Goal: Task Accomplishment & Management: Manage account settings

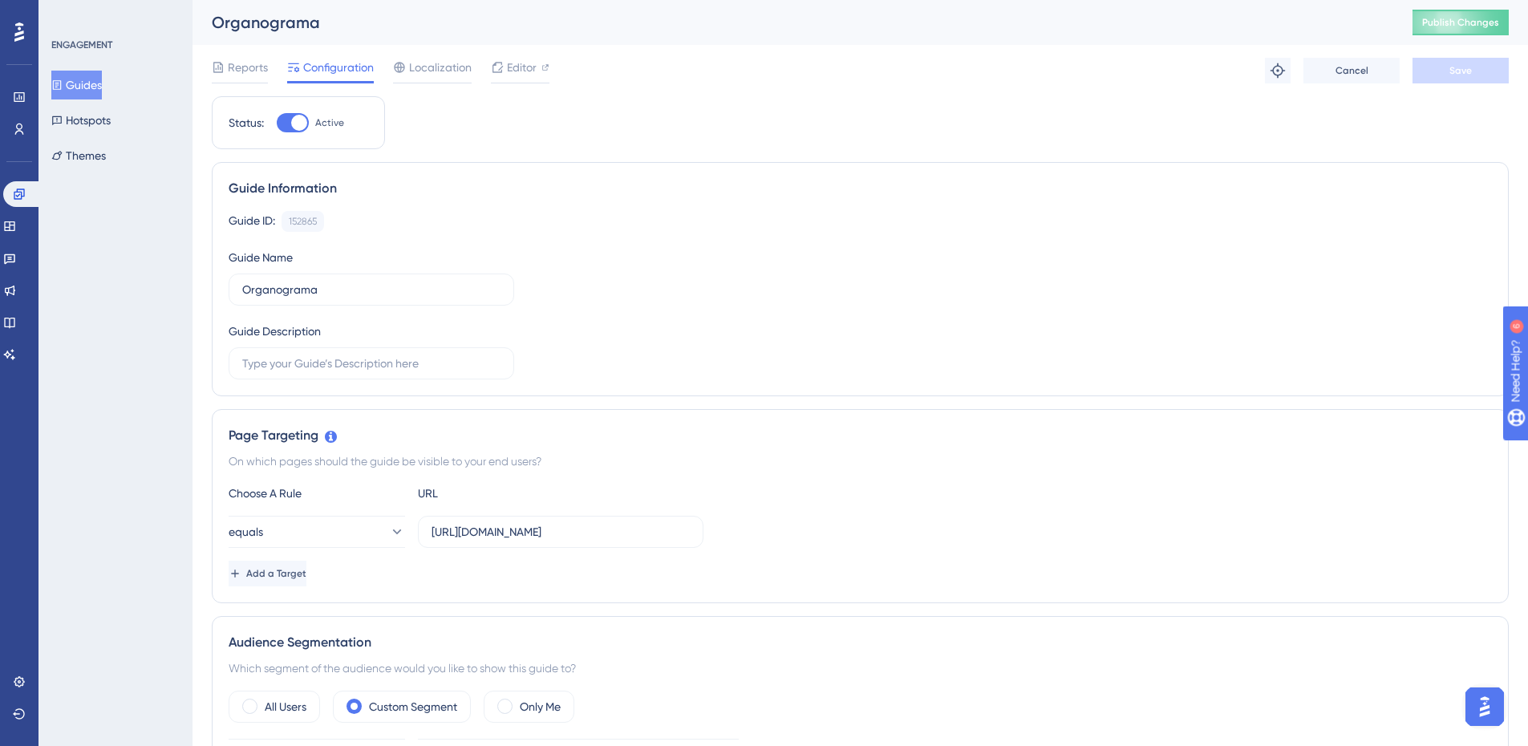
click at [77, 81] on button "Guides" at bounding box center [76, 85] width 51 height 29
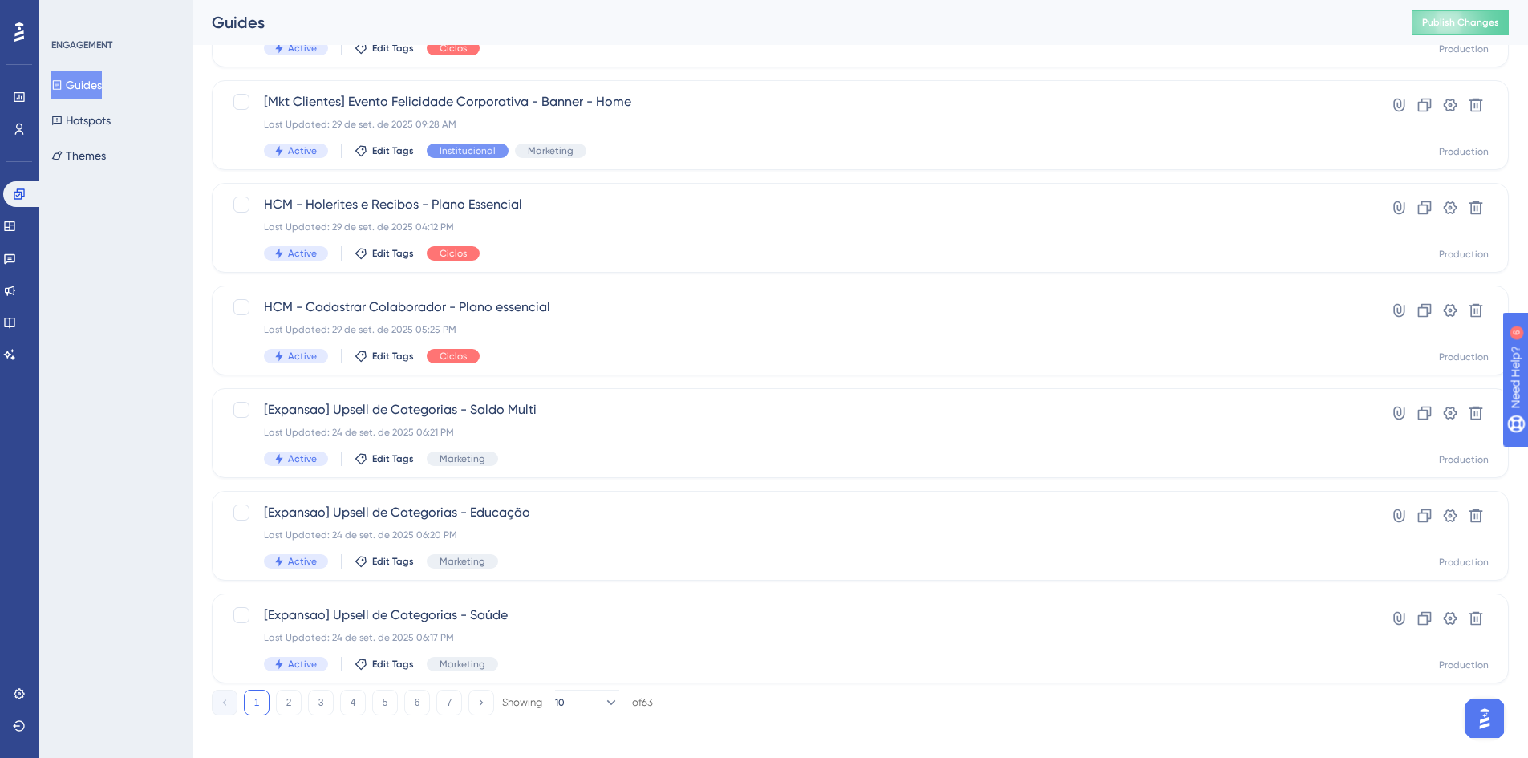
scroll to position [525, 0]
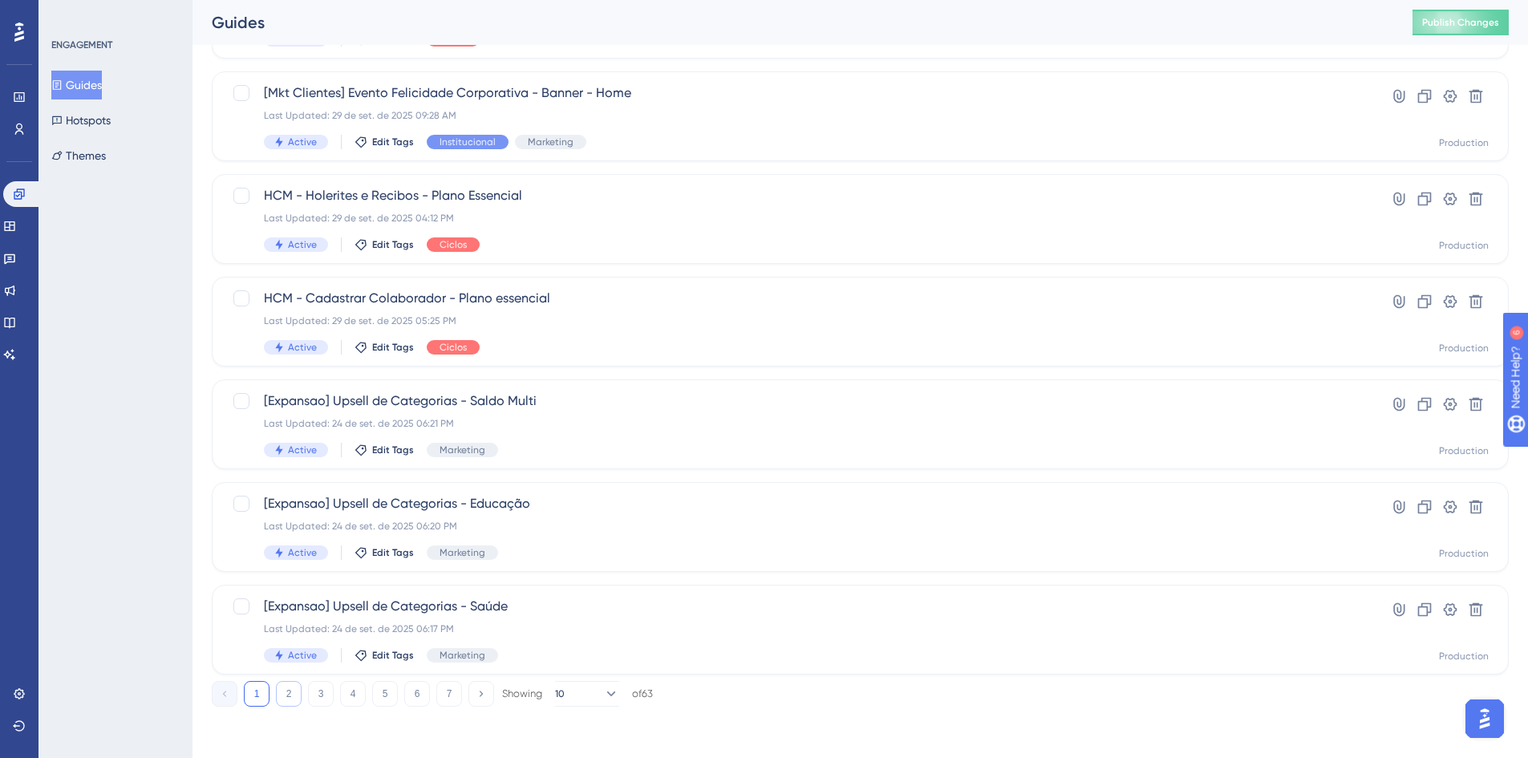
click at [289, 688] on button "2" at bounding box center [289, 694] width 26 height 26
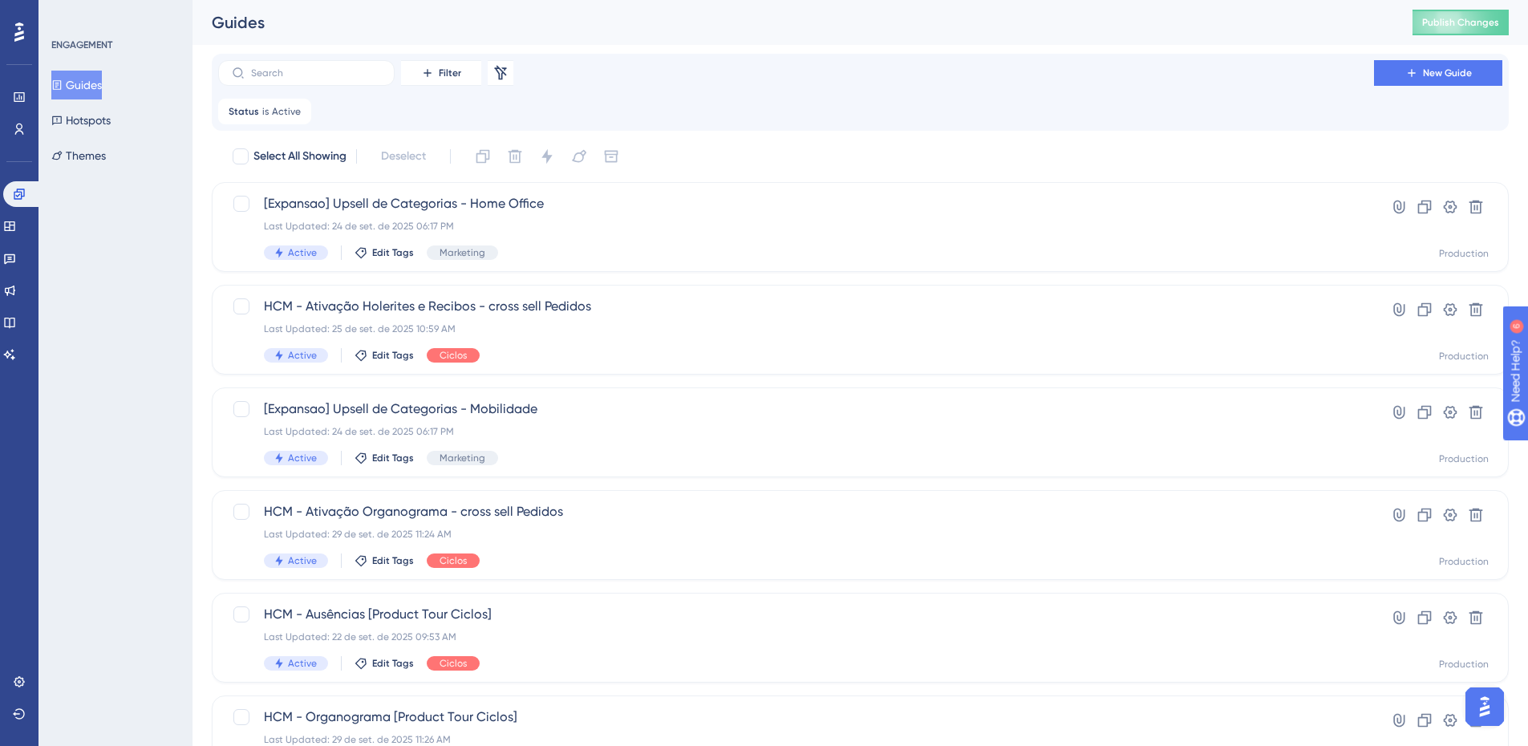
scroll to position [0, 0]
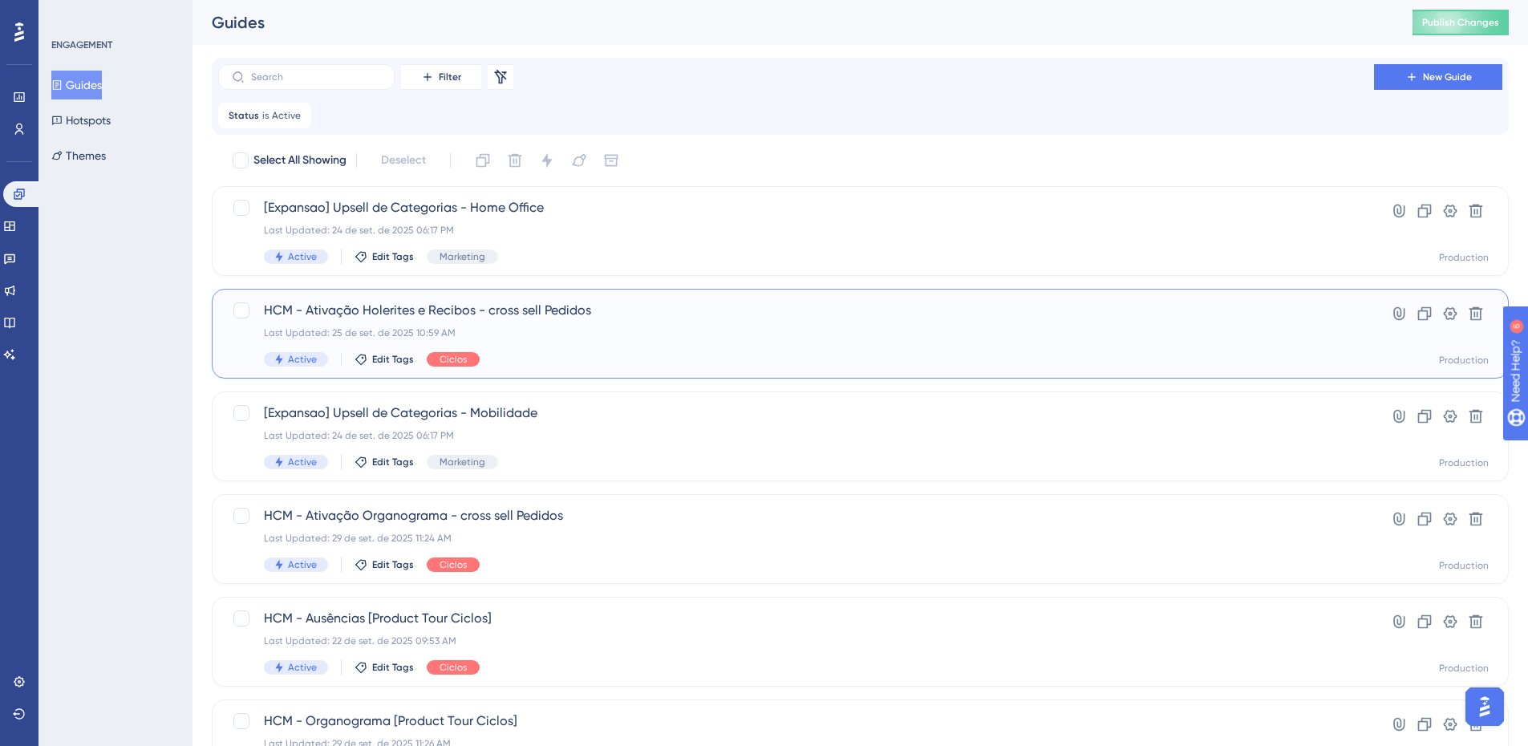
click at [538, 303] on span "HCM - Ativação Holerites e Recibos - cross sell Pedidos" at bounding box center [796, 310] width 1064 height 19
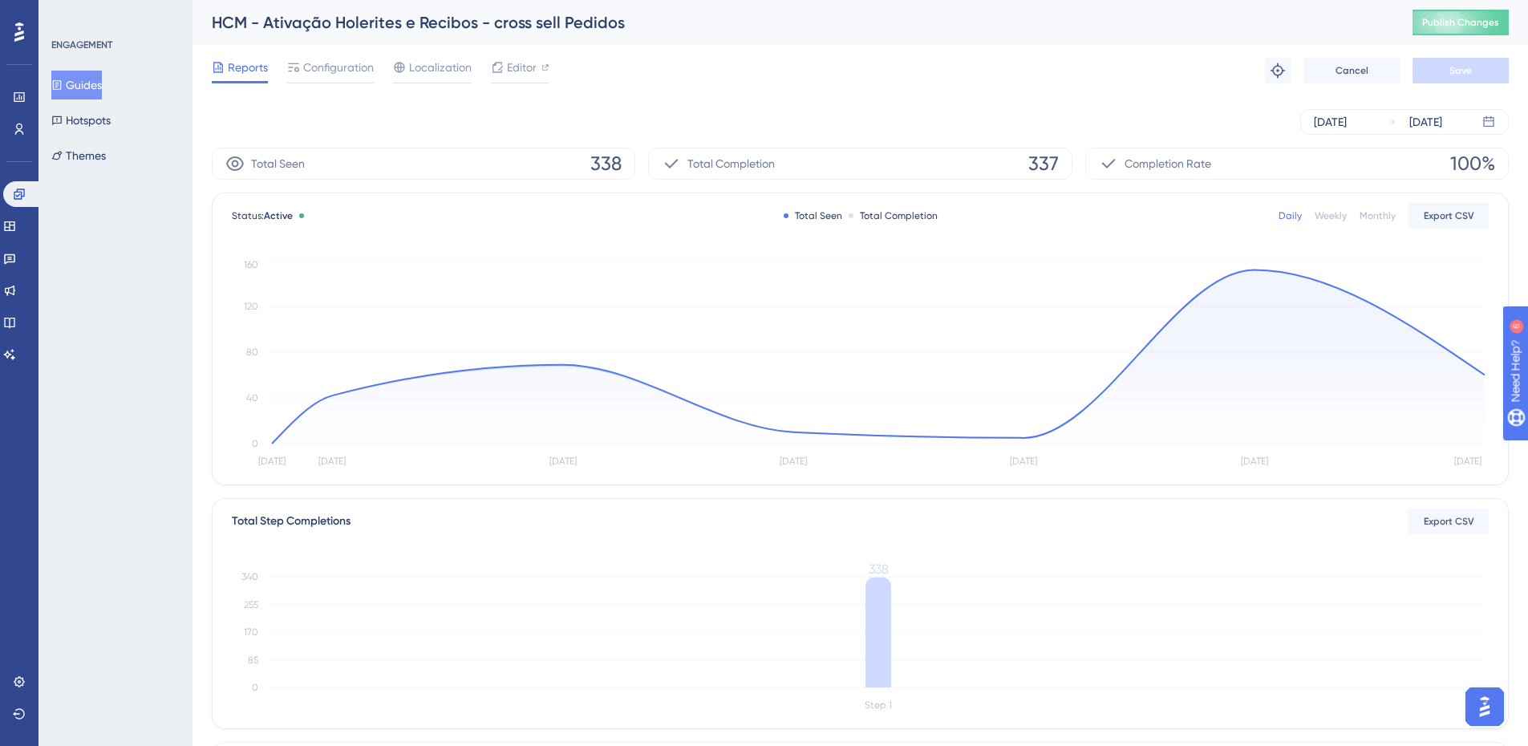
click at [63, 80] on icon at bounding box center [56, 84] width 11 height 11
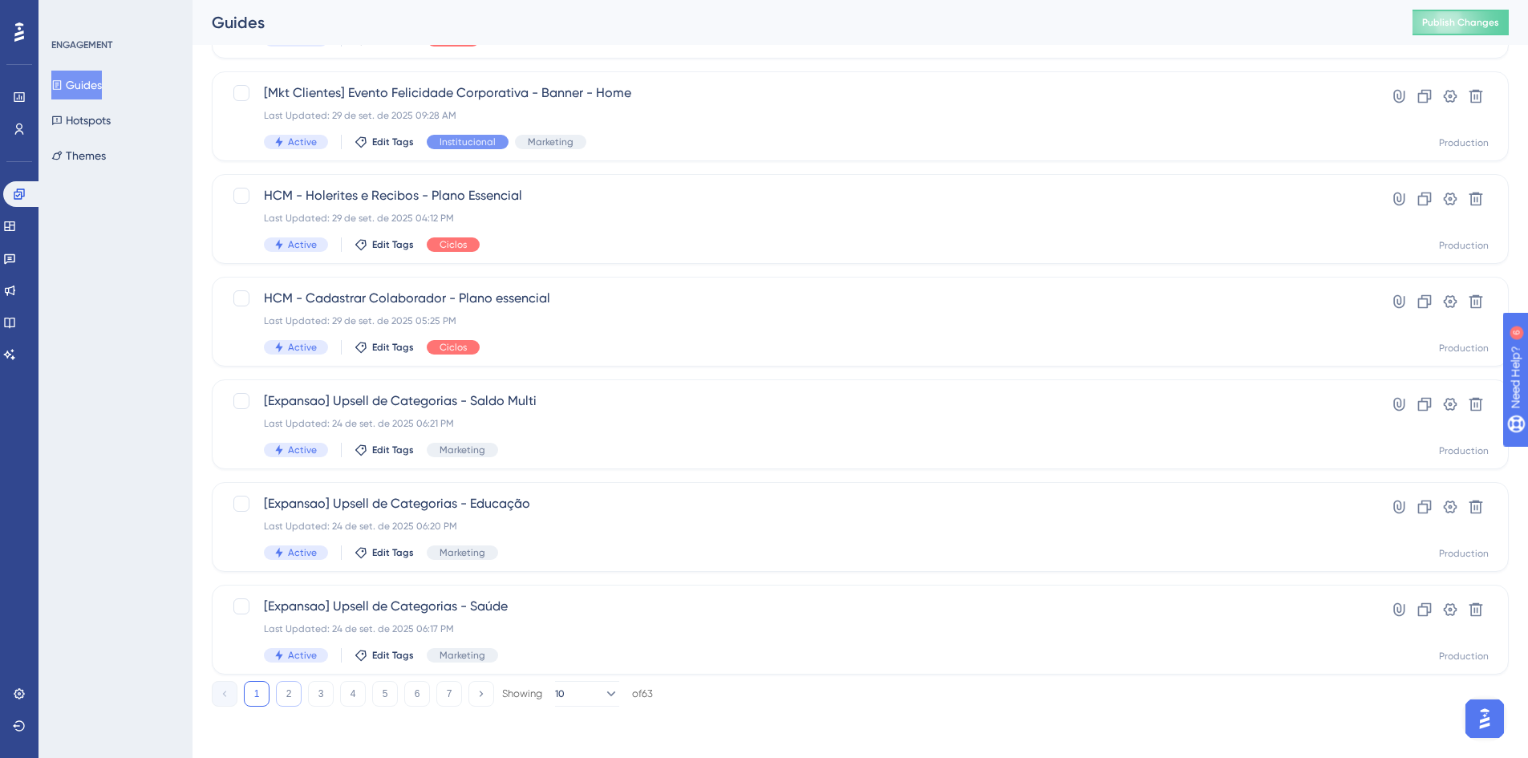
click at [289, 690] on button "2" at bounding box center [289, 694] width 26 height 26
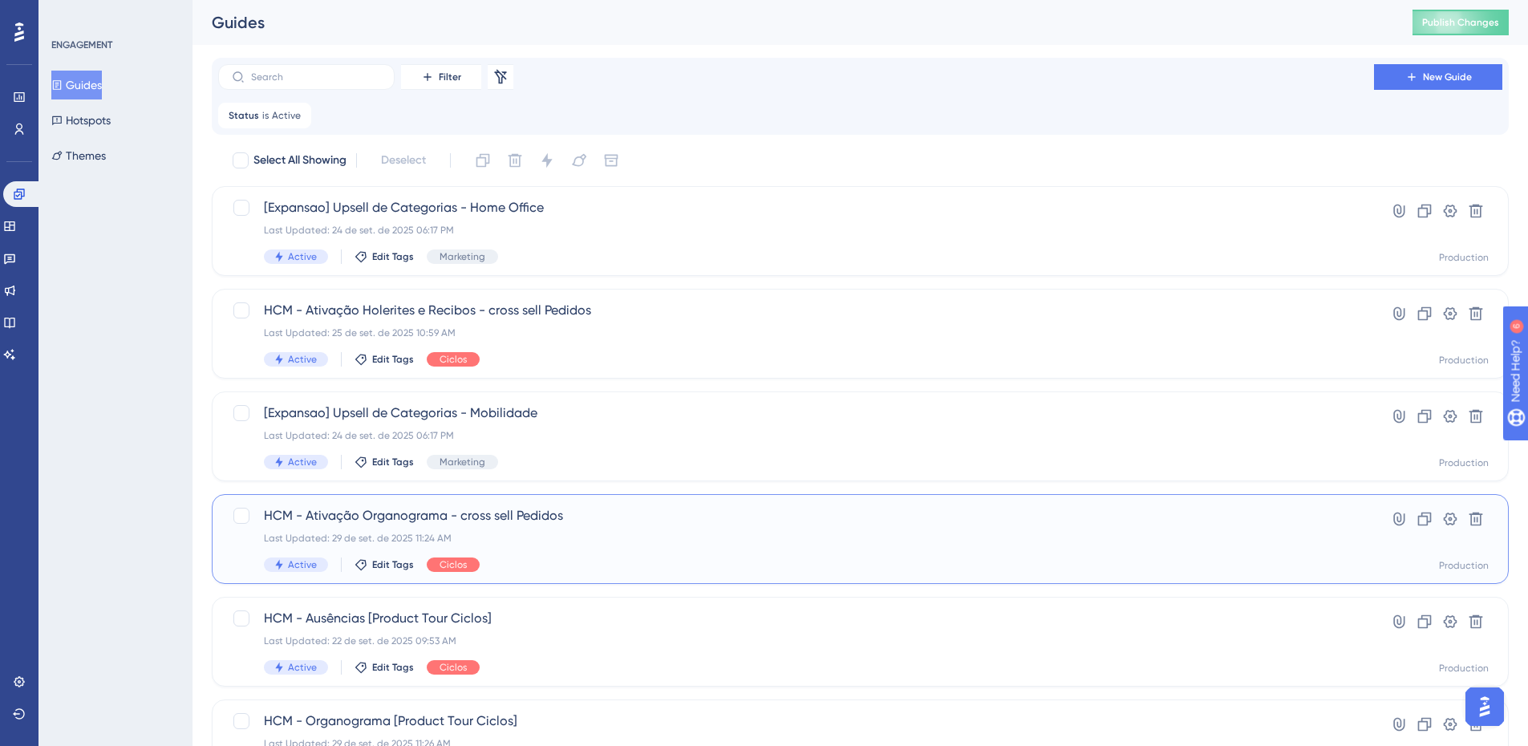
click at [526, 516] on span "HCM - Ativação Organograma - cross sell Pedidos" at bounding box center [796, 515] width 1064 height 19
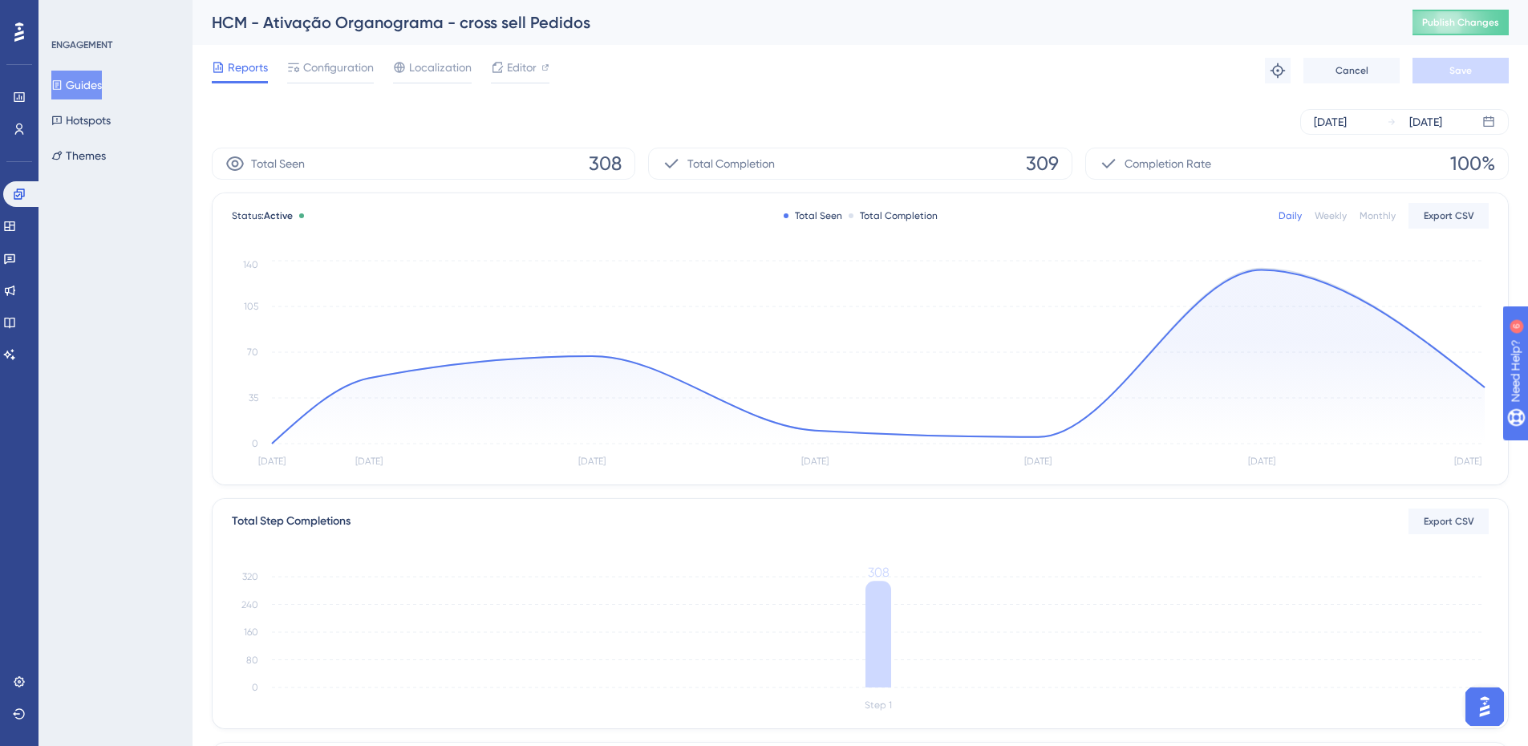
click at [62, 81] on icon at bounding box center [57, 85] width 9 height 10
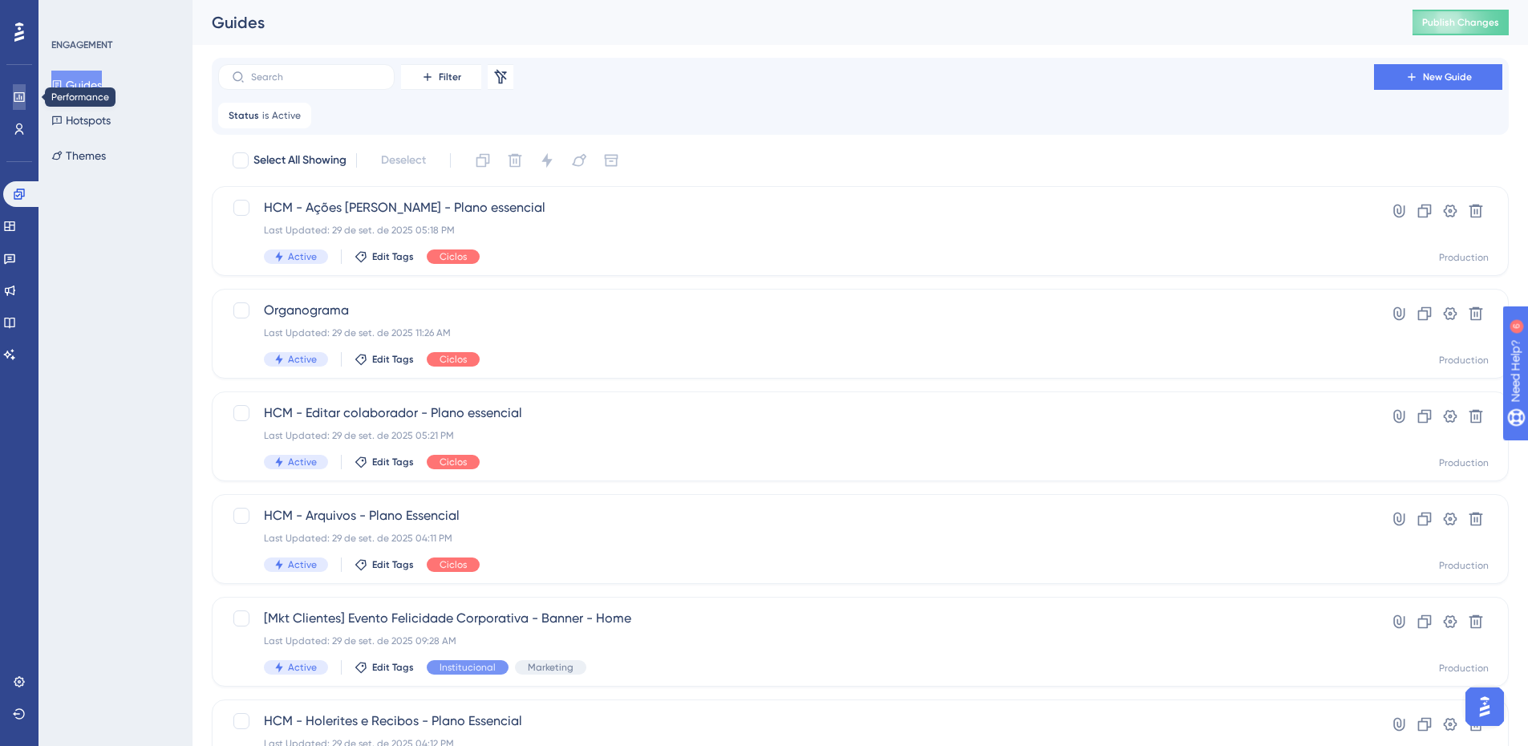
click at [19, 97] on icon at bounding box center [19, 97] width 10 height 10
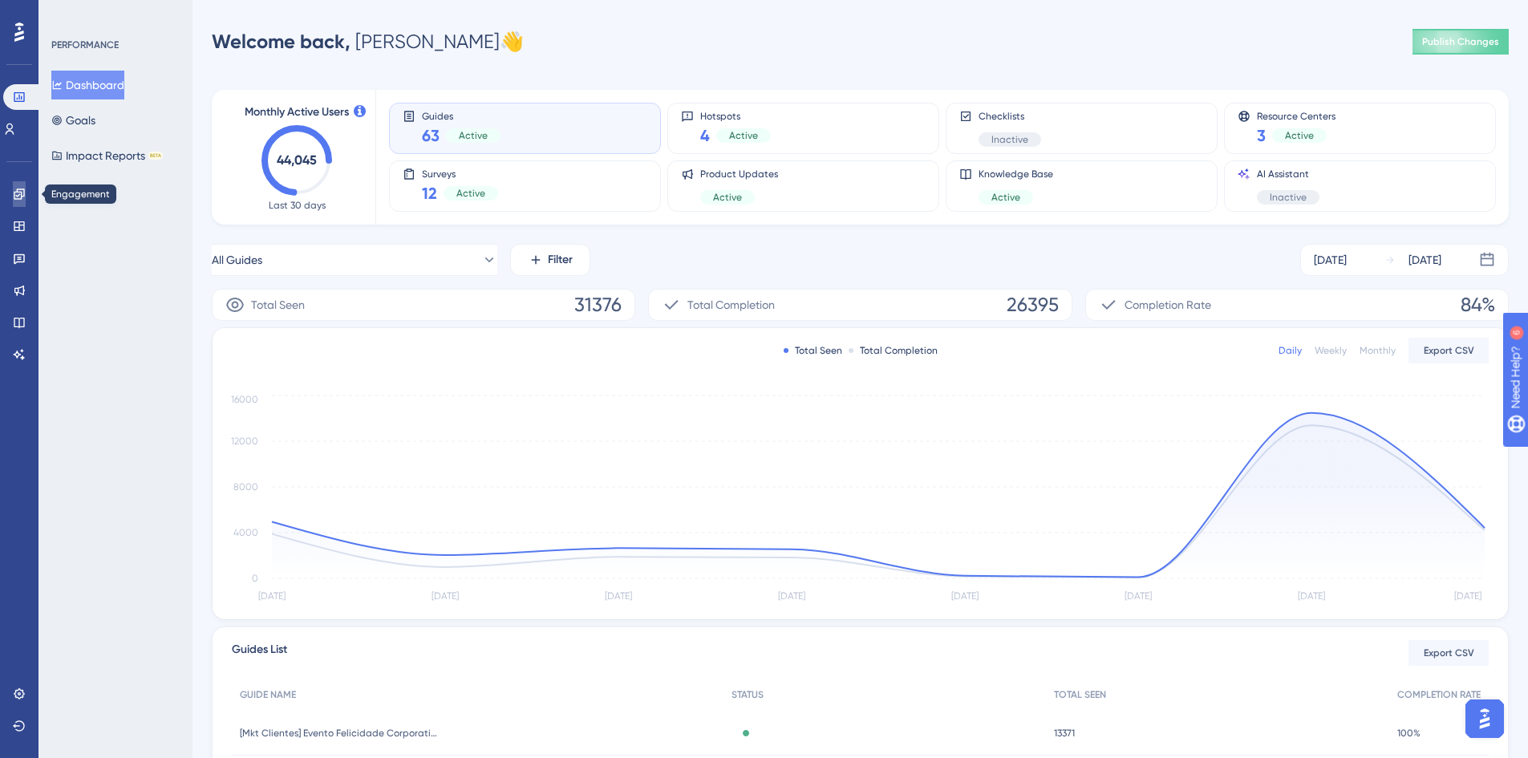
click at [21, 195] on icon at bounding box center [19, 193] width 10 height 10
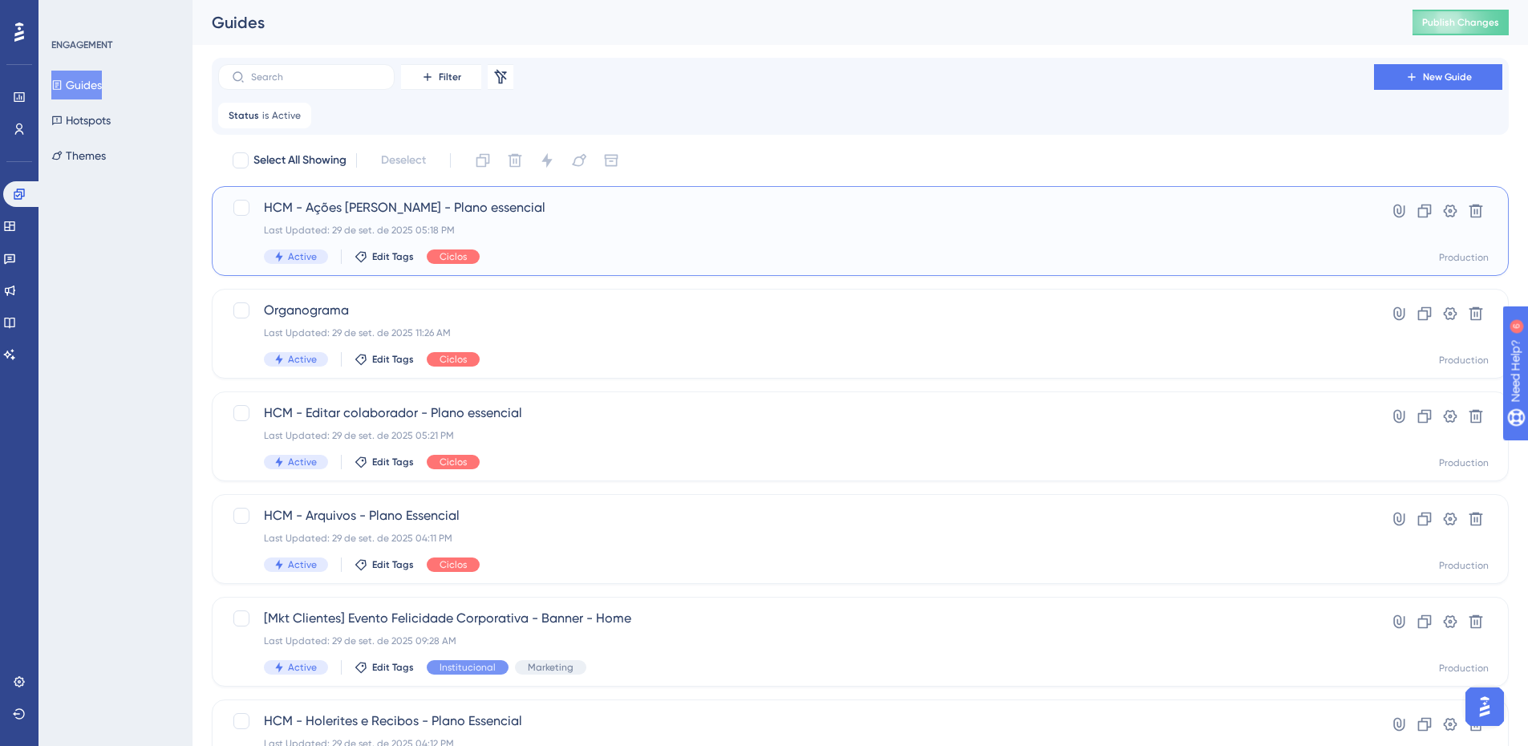
click at [494, 208] on span "HCM - Ações [PERSON_NAME] - Plano essencial" at bounding box center [796, 207] width 1064 height 19
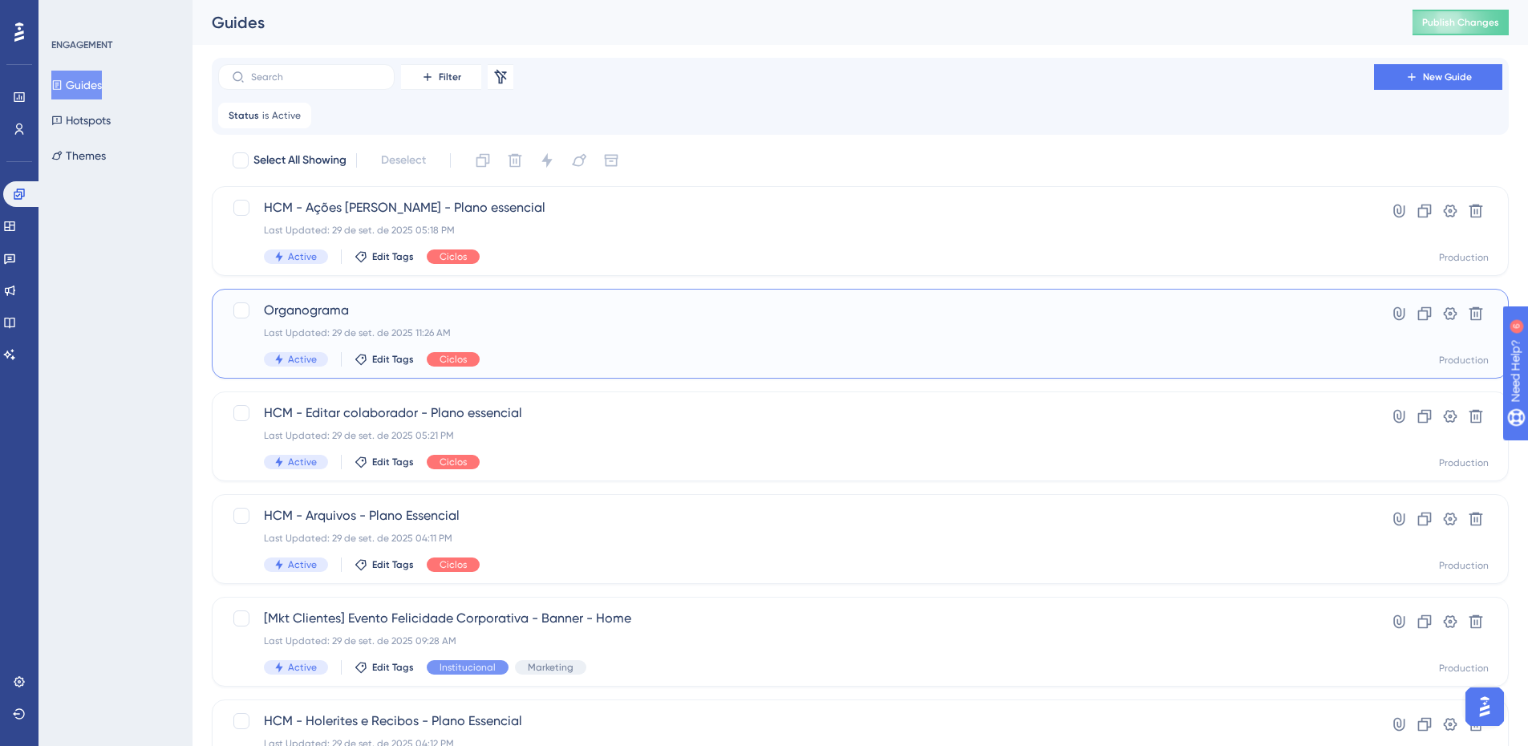
click at [382, 313] on span "Organograma" at bounding box center [796, 310] width 1064 height 19
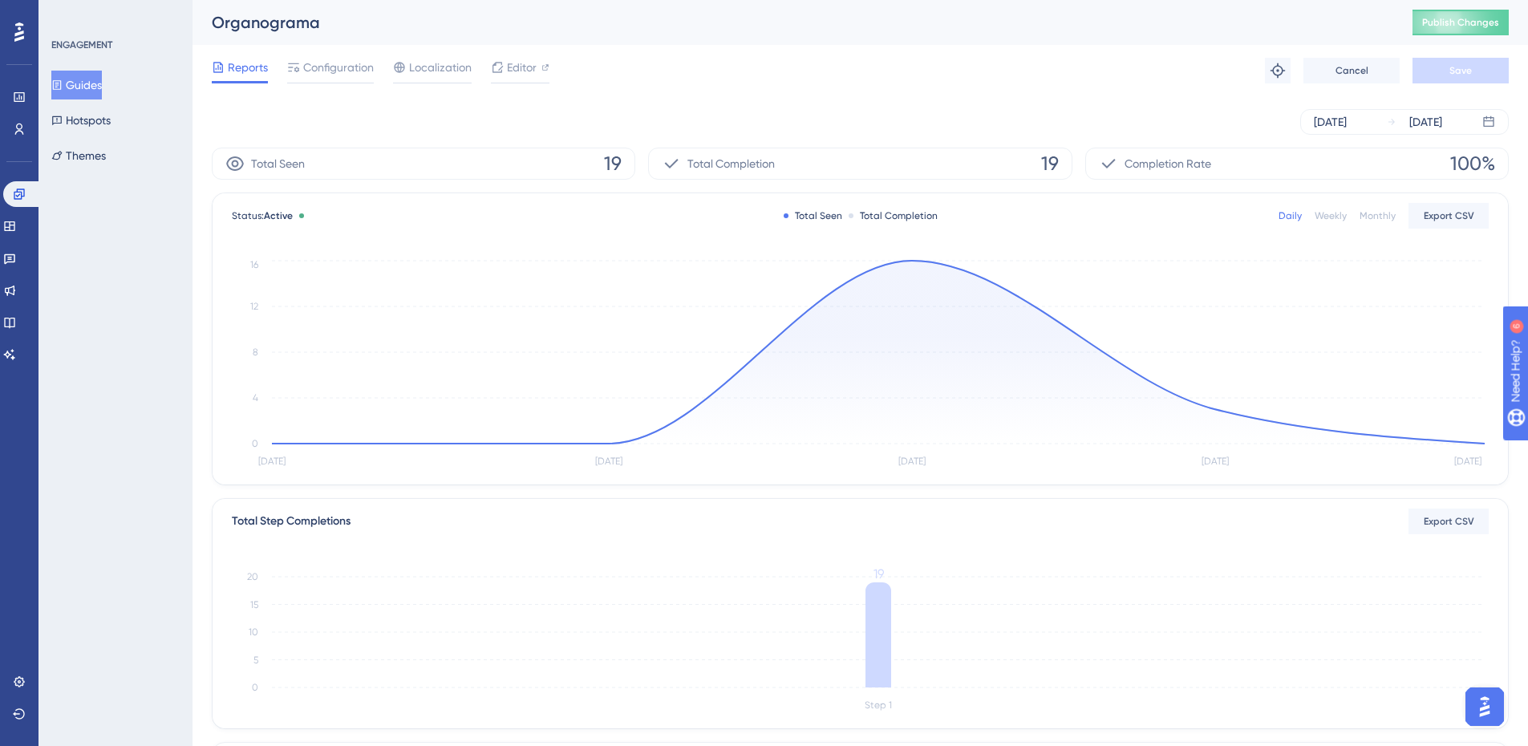
click at [75, 85] on button "Guides" at bounding box center [76, 85] width 51 height 29
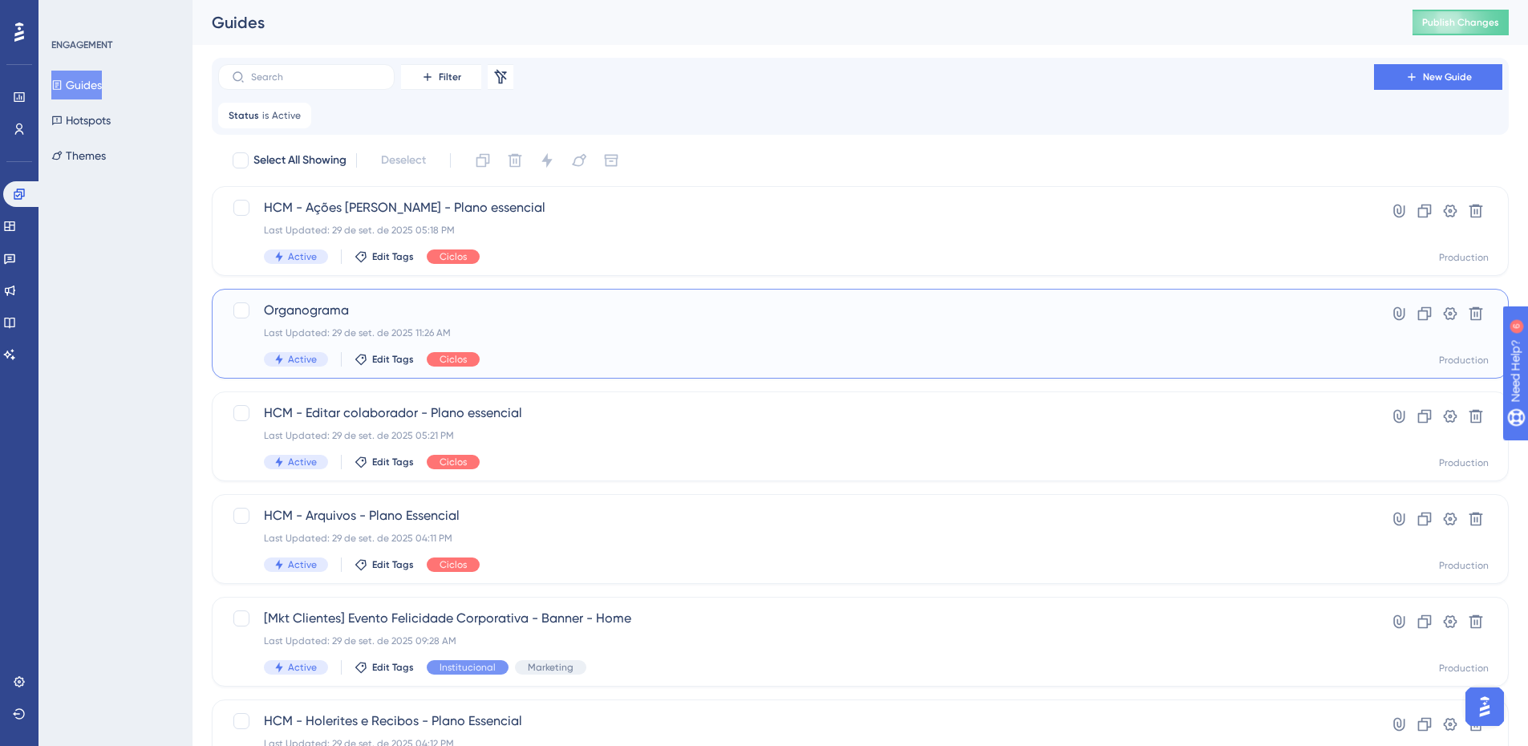
click at [314, 308] on span "Organograma" at bounding box center [796, 310] width 1064 height 19
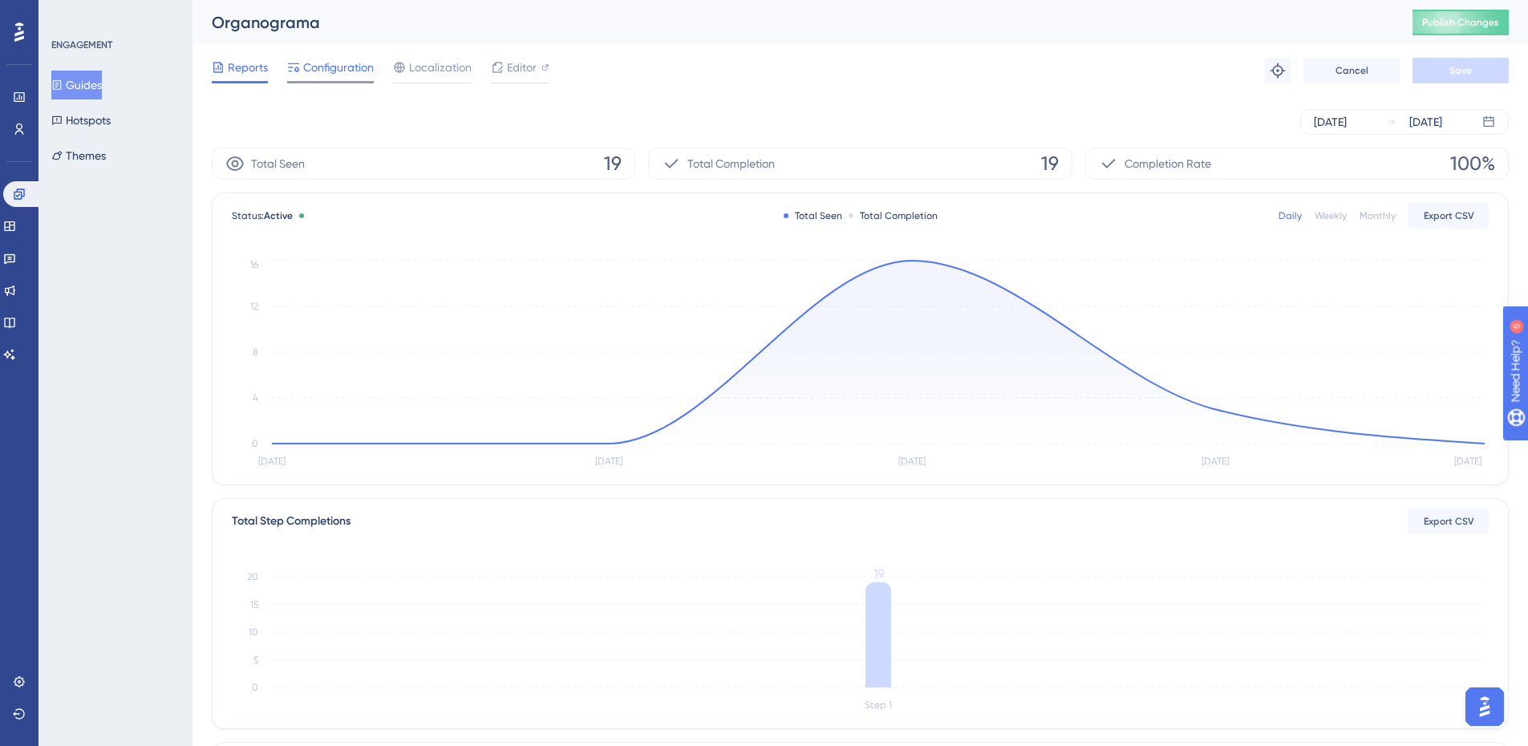
click at [332, 64] on span "Configuration" at bounding box center [338, 67] width 71 height 19
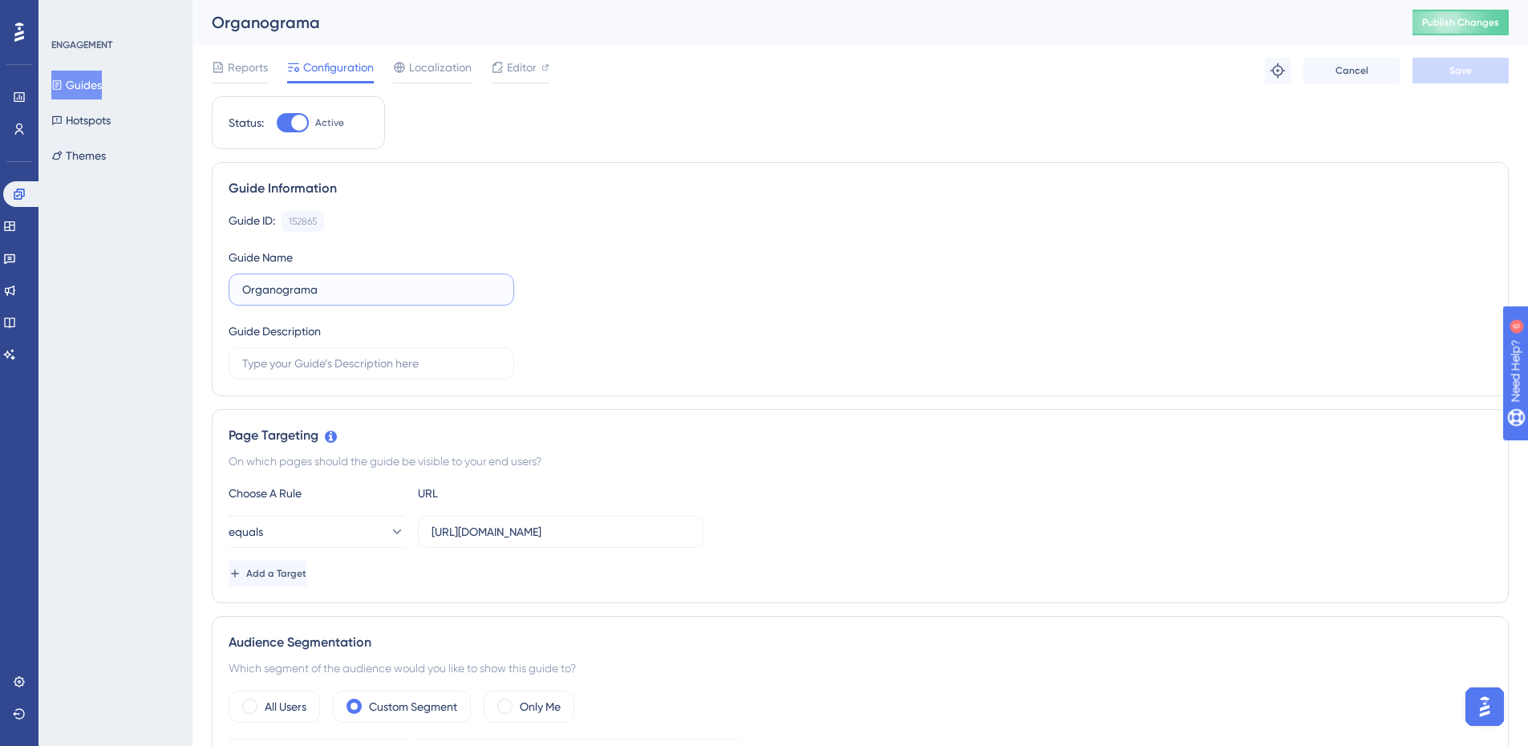
click at [243, 289] on input "Organograma" at bounding box center [371, 290] width 258 height 18
click at [268, 288] on input "HCM- Organograma" at bounding box center [371, 290] width 258 height 18
click at [367, 286] on input "HCM - Organograma" at bounding box center [371, 290] width 258 height 18
type input "HCM - Organograma - Plano Essencial"
click at [1455, 63] on button "Save" at bounding box center [1460, 71] width 96 height 26
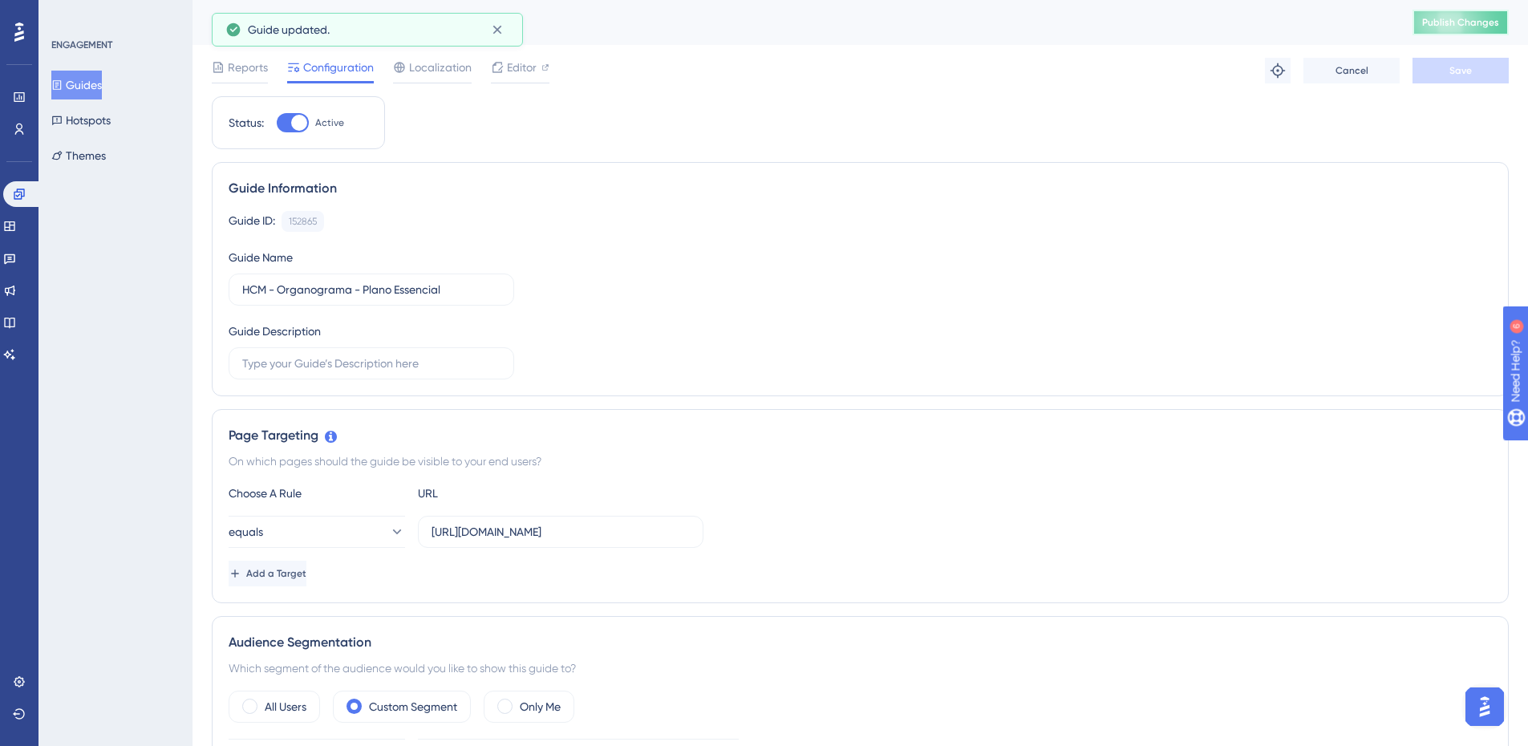
click at [1482, 28] on span "Publish Changes" at bounding box center [1460, 22] width 77 height 13
click at [500, 72] on icon at bounding box center [497, 68] width 16 height 16
click at [84, 81] on button "Guides" at bounding box center [76, 85] width 51 height 29
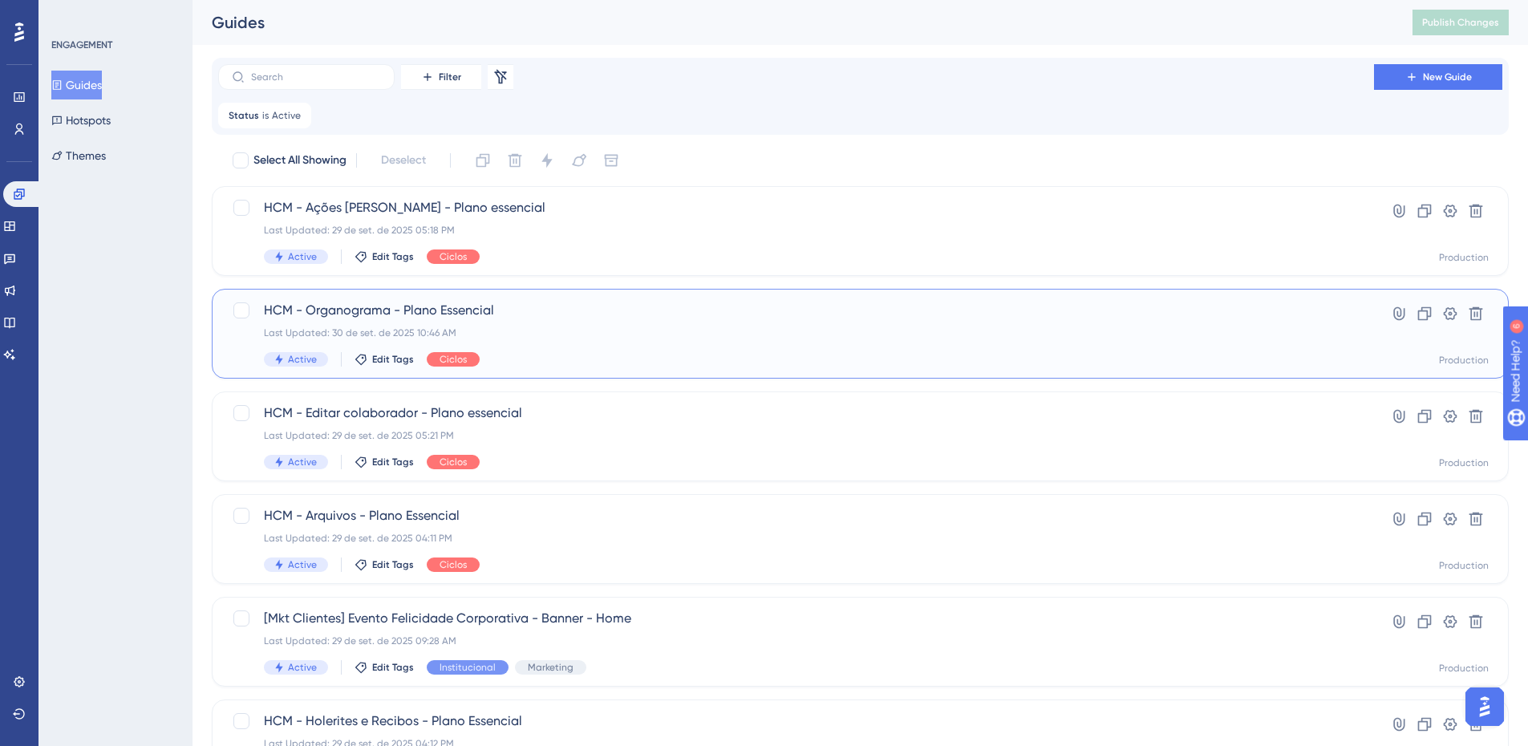
click at [430, 304] on span "HCM - Organograma - Plano Essencial" at bounding box center [796, 310] width 1064 height 19
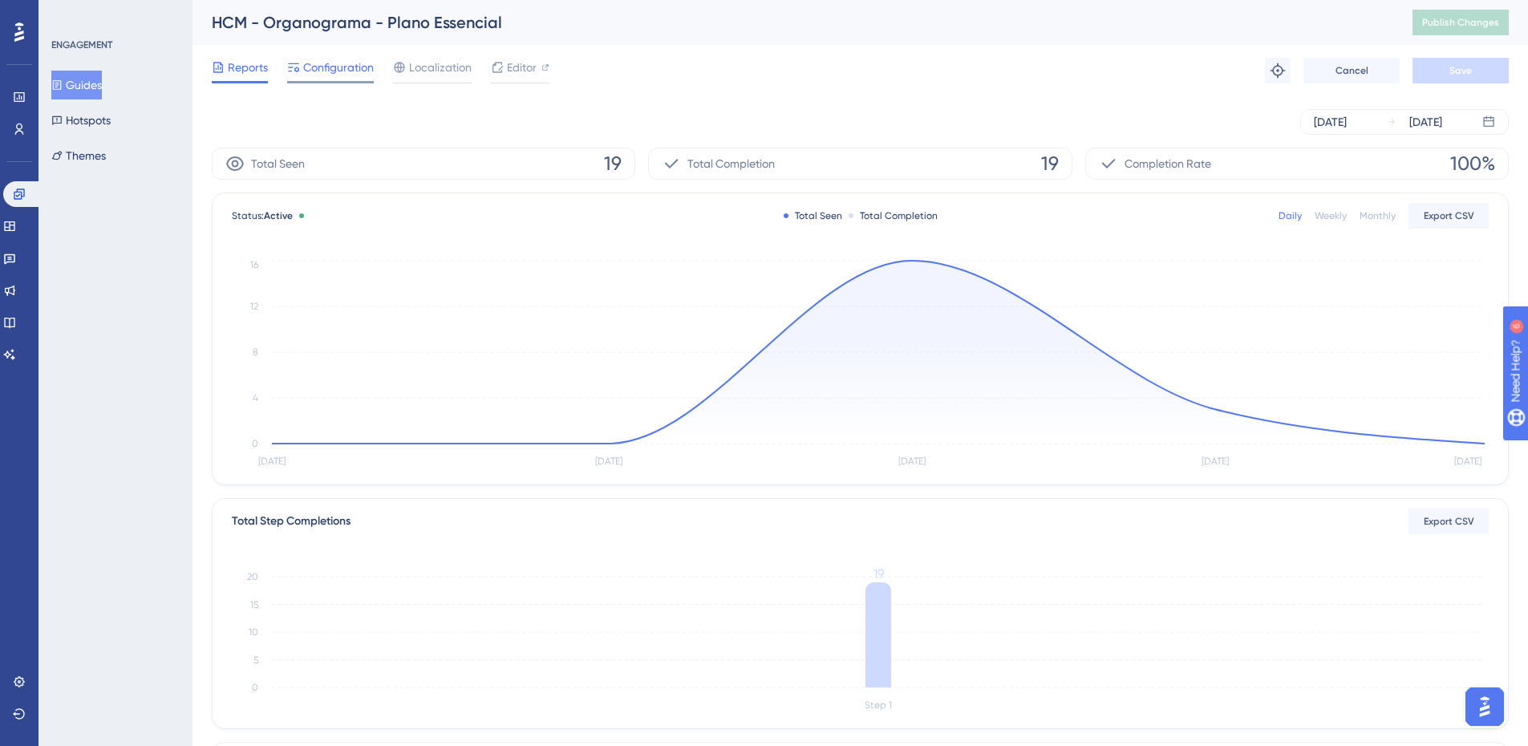
click at [343, 66] on span "Configuration" at bounding box center [338, 67] width 71 height 19
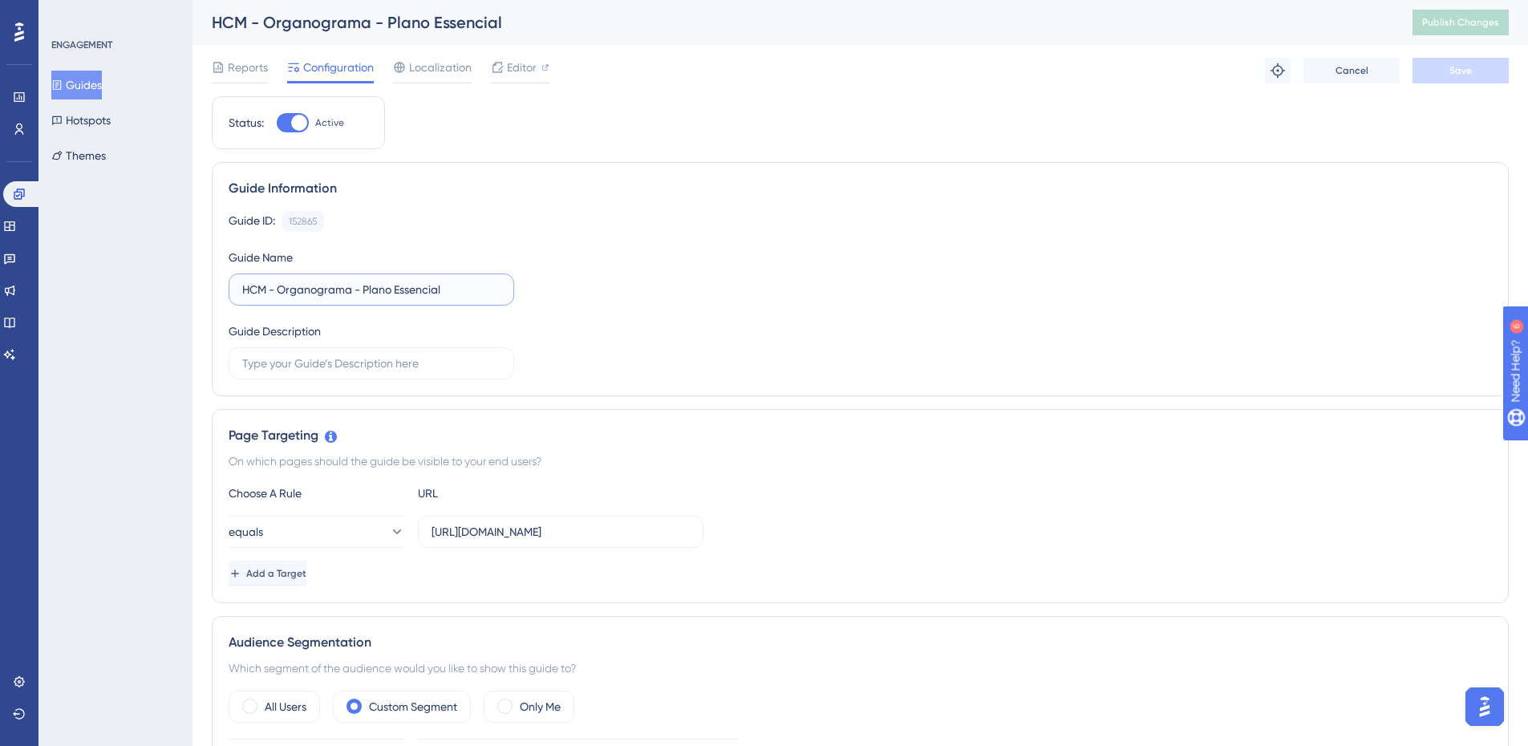
click at [400, 288] on input "HCM - Organograma - Plano Essencial" at bounding box center [371, 290] width 258 height 18
type input "HCM - Organograma - Plano essencial"
click at [1475, 66] on button "Save" at bounding box center [1460, 71] width 96 height 26
click at [1469, 21] on span "Publish Changes" at bounding box center [1460, 22] width 77 height 13
click at [498, 28] on icon at bounding box center [496, 30] width 9 height 9
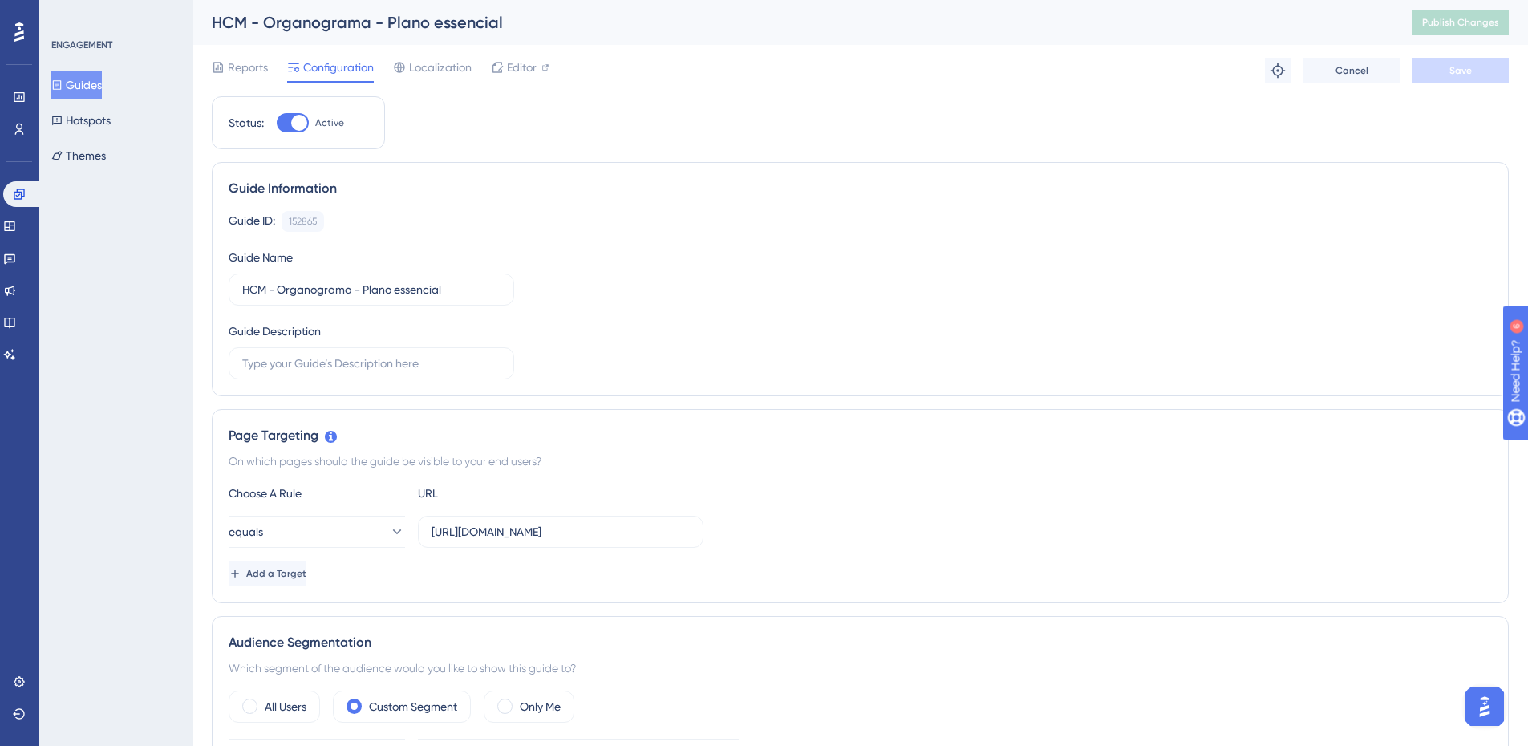
click at [90, 82] on button "Guides" at bounding box center [76, 85] width 51 height 29
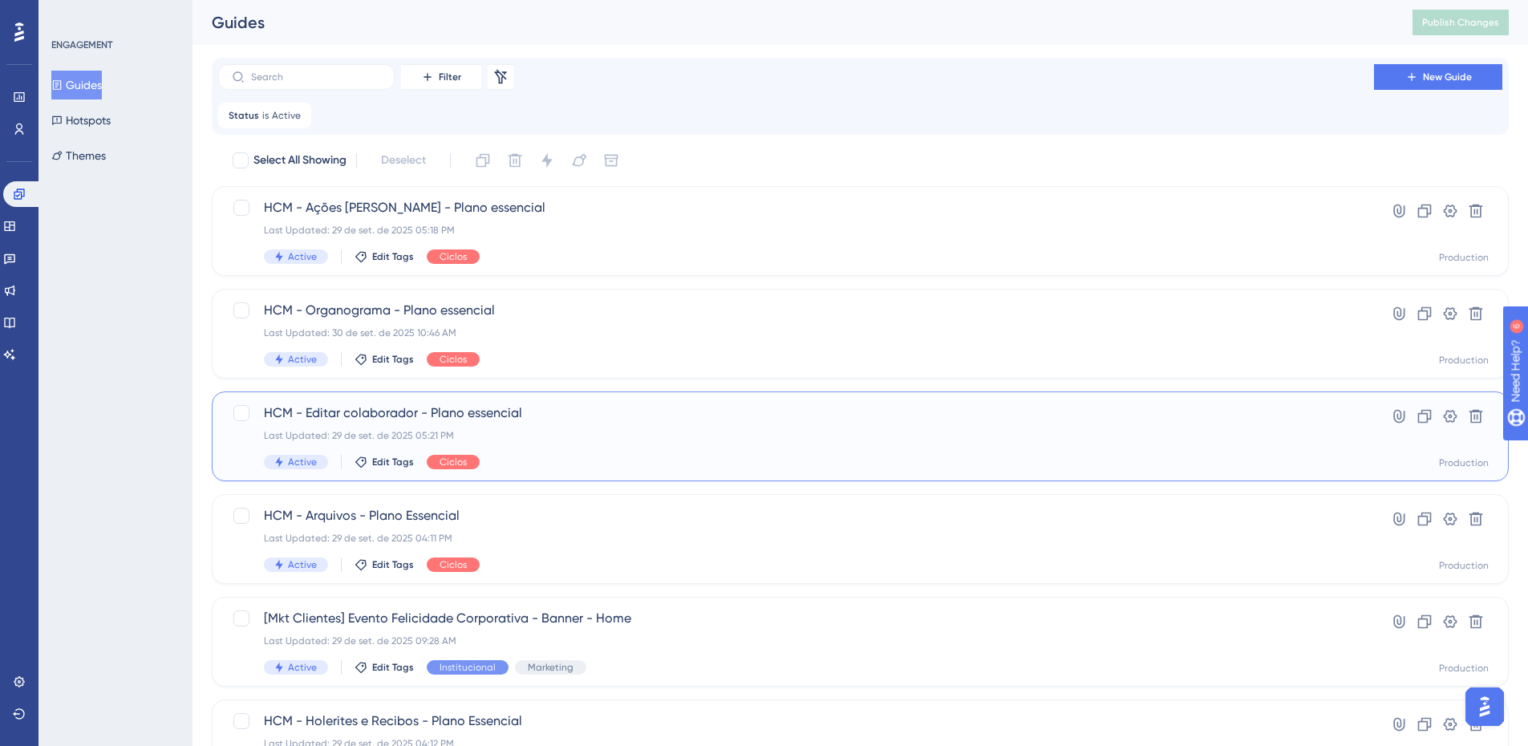
click at [378, 411] on span "HCM - Editar colaborador - Plano essencial" at bounding box center [796, 412] width 1064 height 19
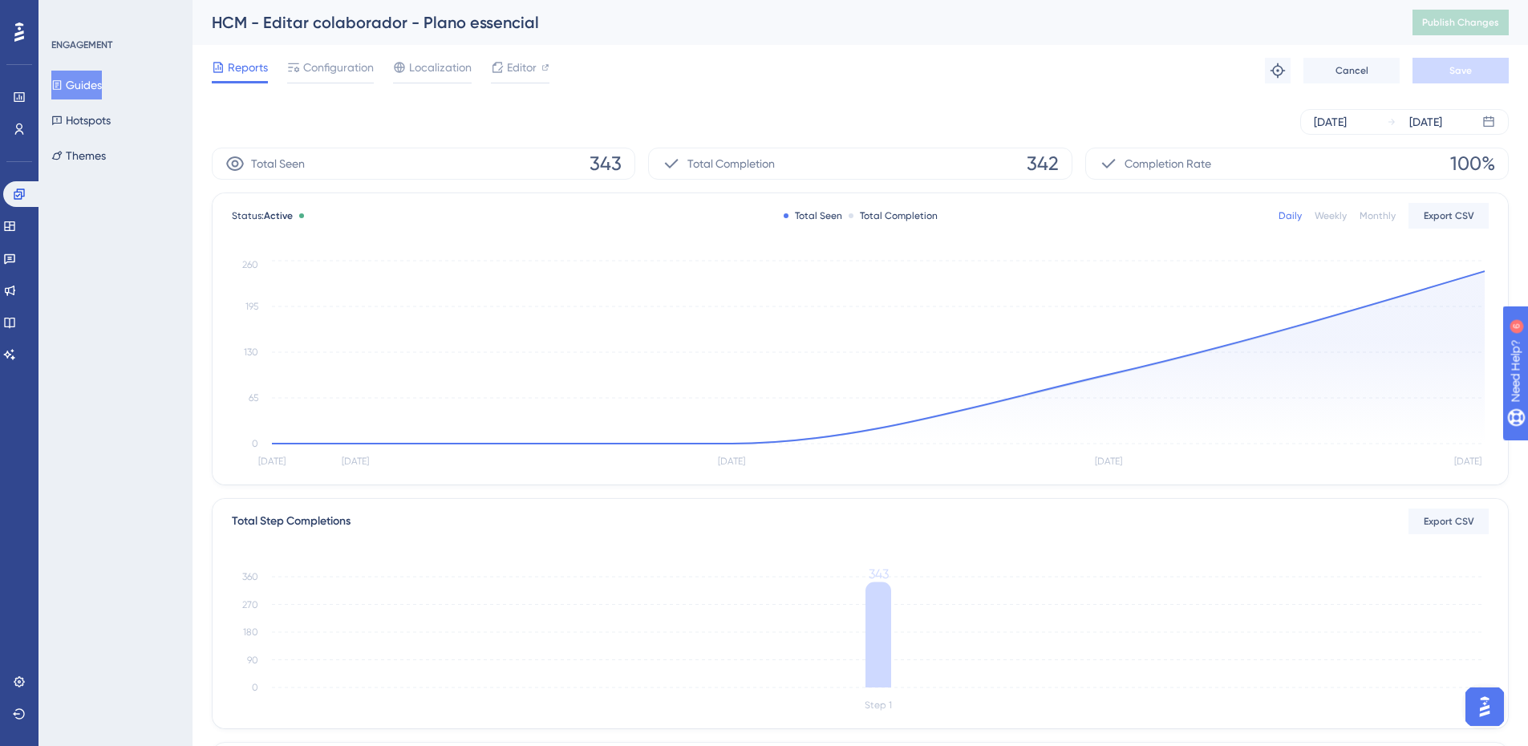
click at [238, 67] on span "Reports" at bounding box center [248, 67] width 40 height 19
click at [91, 79] on button "Guides" at bounding box center [76, 85] width 51 height 29
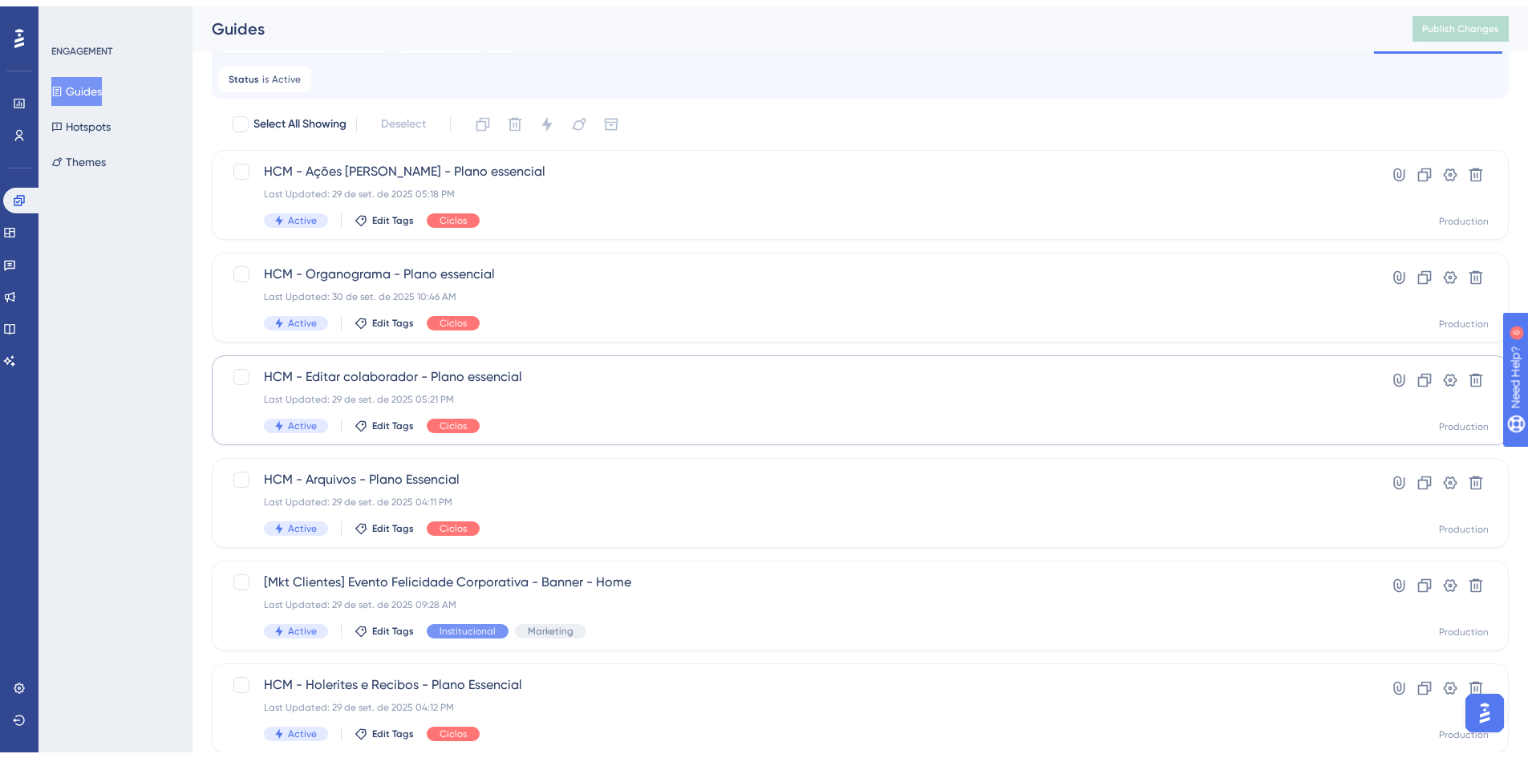
scroll to position [80, 0]
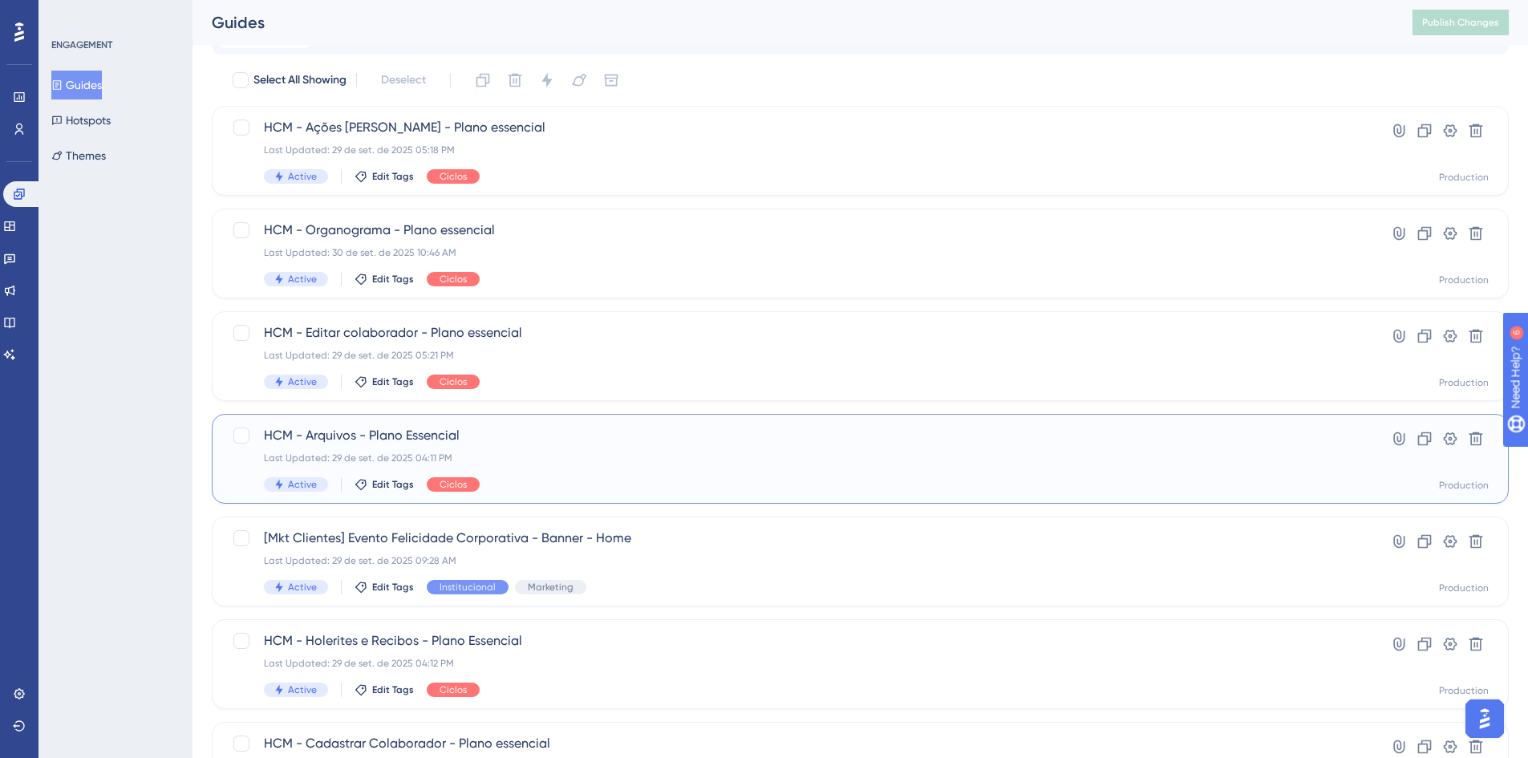
click at [373, 428] on span "HCM - Arquivos - Plano Essencial" at bounding box center [796, 435] width 1064 height 19
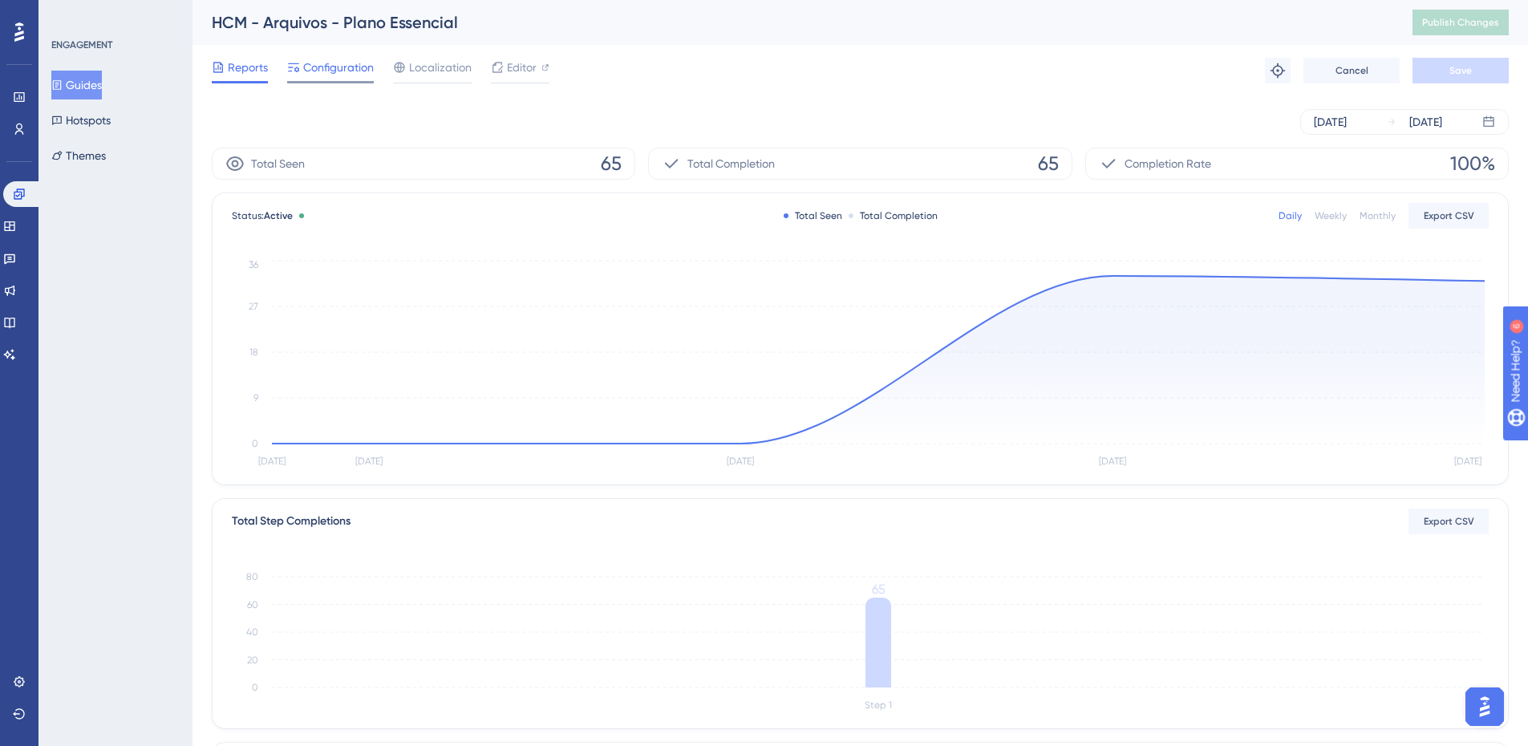
click at [319, 69] on span "Configuration" at bounding box center [338, 67] width 71 height 19
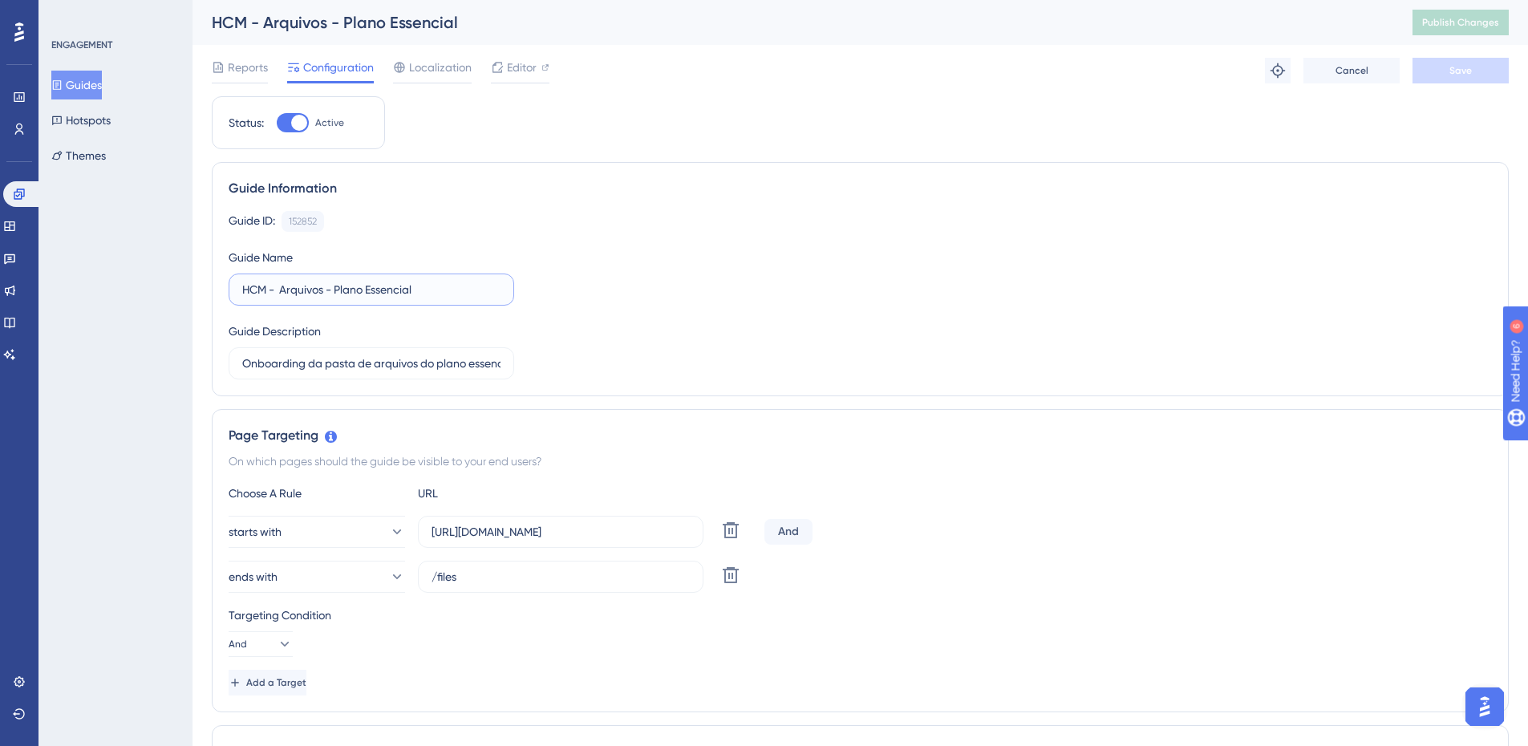
click at [373, 289] on input "HCM - Arquivos - Plano Essencial" at bounding box center [371, 290] width 258 height 18
type input "HCM - Arquivos - Plano essencial"
click at [1479, 72] on button "Save" at bounding box center [1460, 71] width 96 height 26
click at [1473, 14] on button "Publish Changes" at bounding box center [1460, 23] width 96 height 26
click at [253, 73] on span "Reports" at bounding box center [248, 67] width 40 height 19
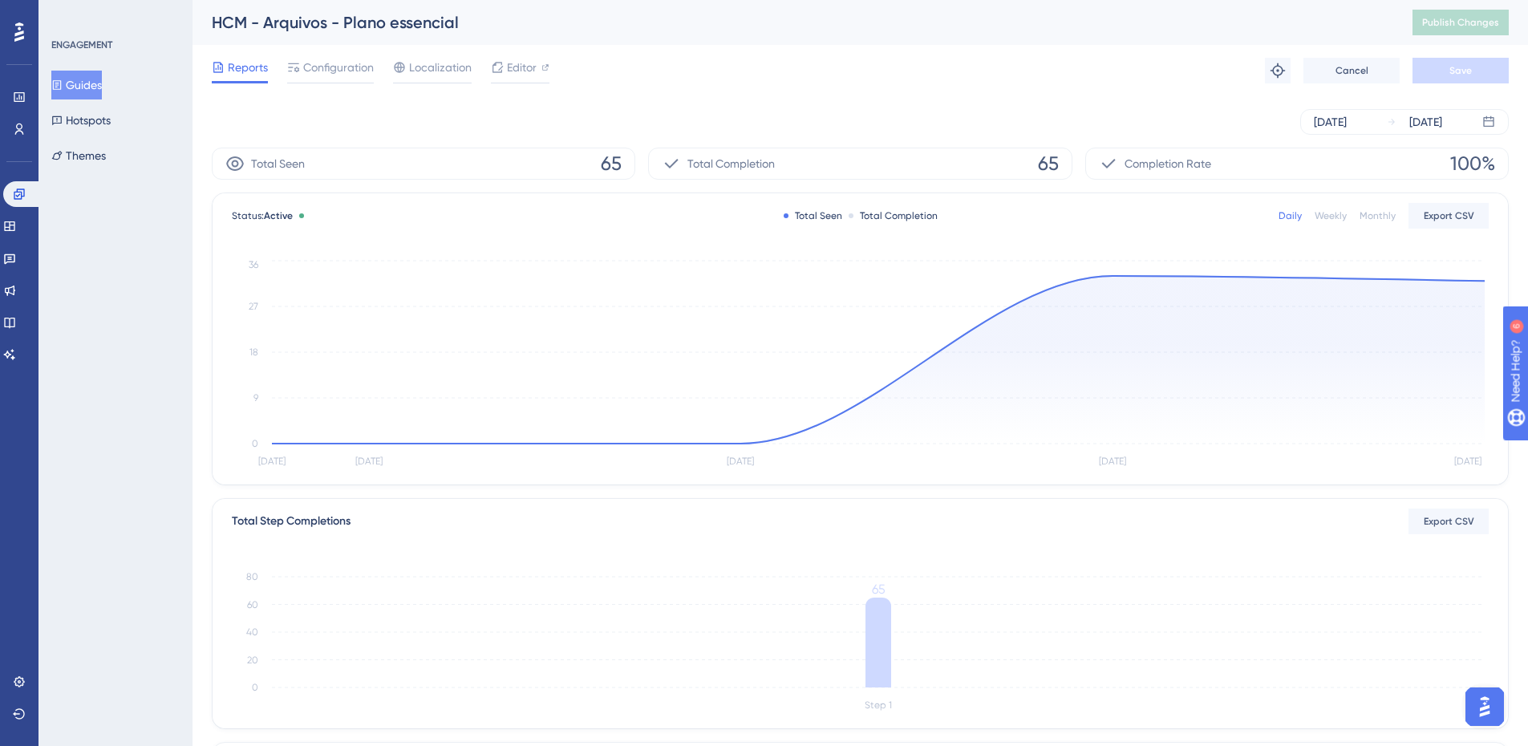
click at [79, 72] on button "Guides" at bounding box center [76, 85] width 51 height 29
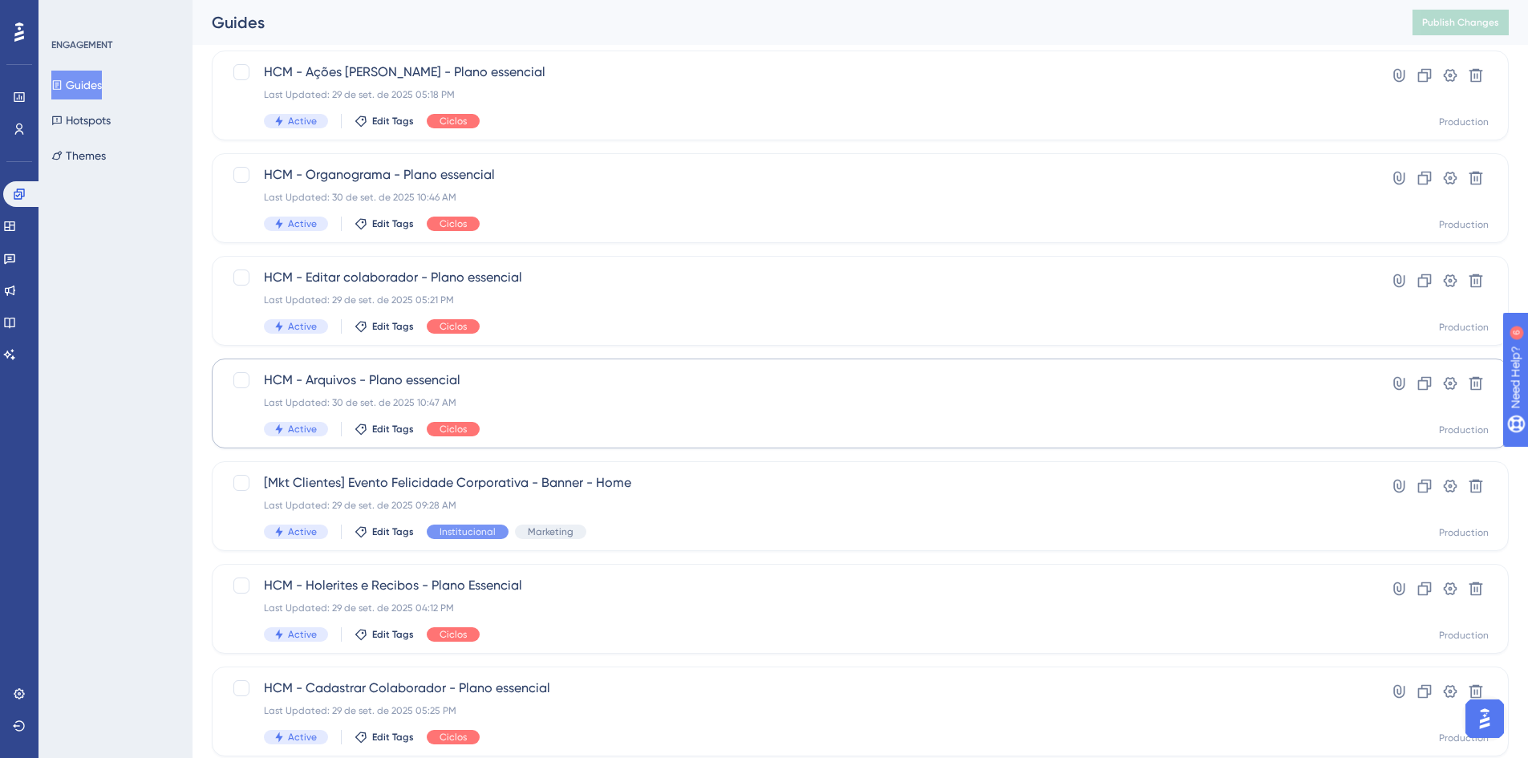
scroll to position [160, 0]
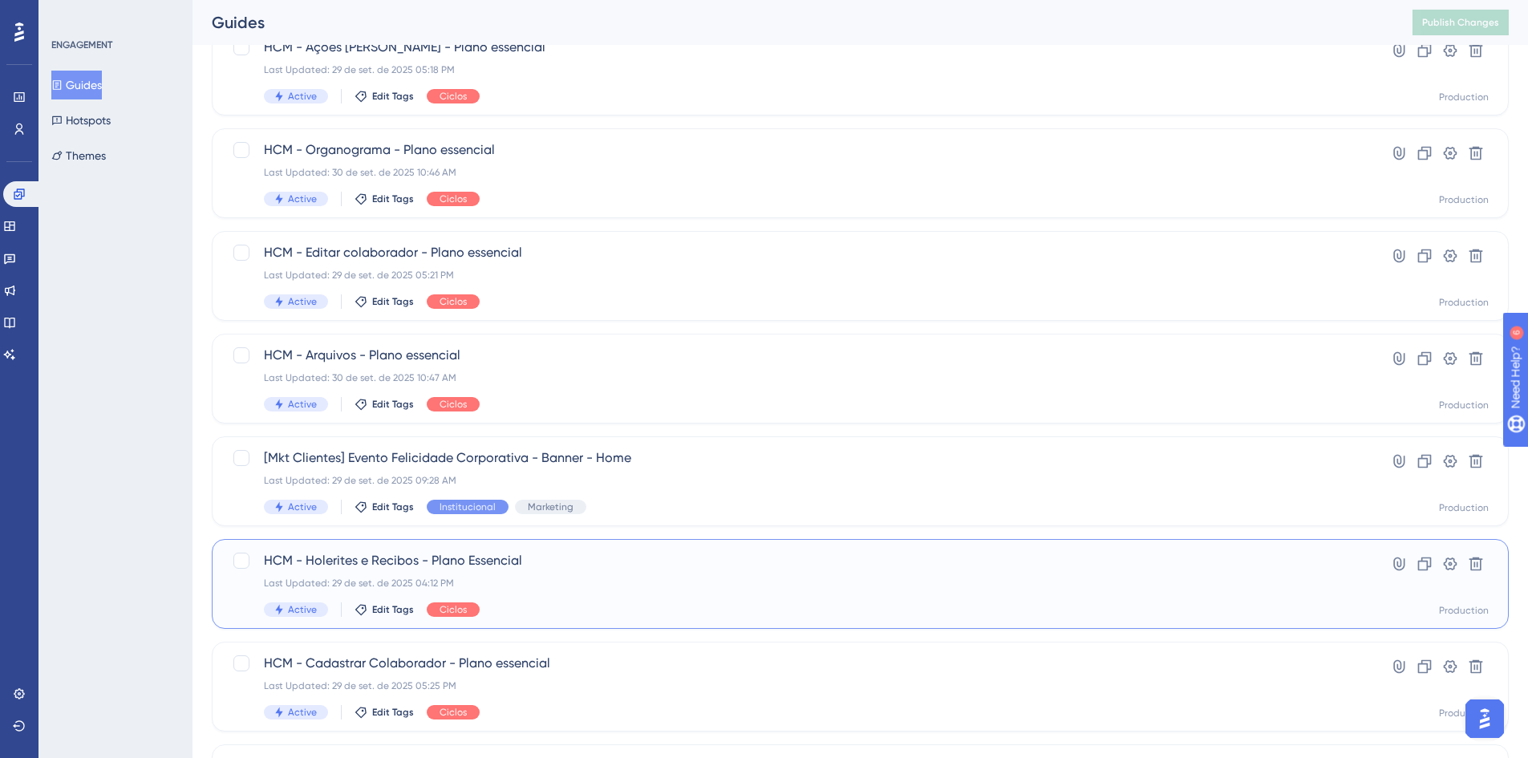
click at [371, 566] on span "HCM - Holerites e Recibos - Plano Essencial" at bounding box center [796, 560] width 1064 height 19
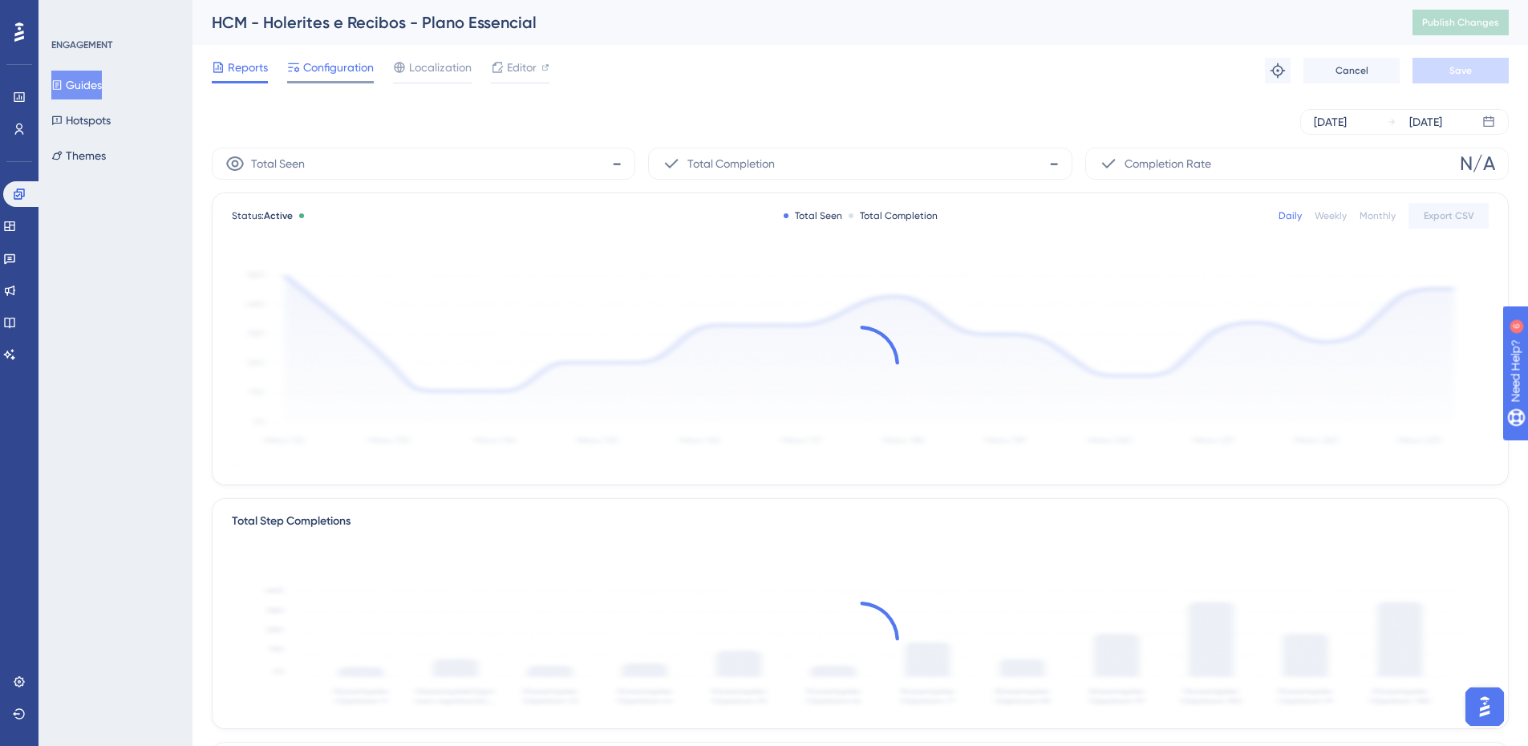
click at [322, 63] on span "Configuration" at bounding box center [338, 67] width 71 height 19
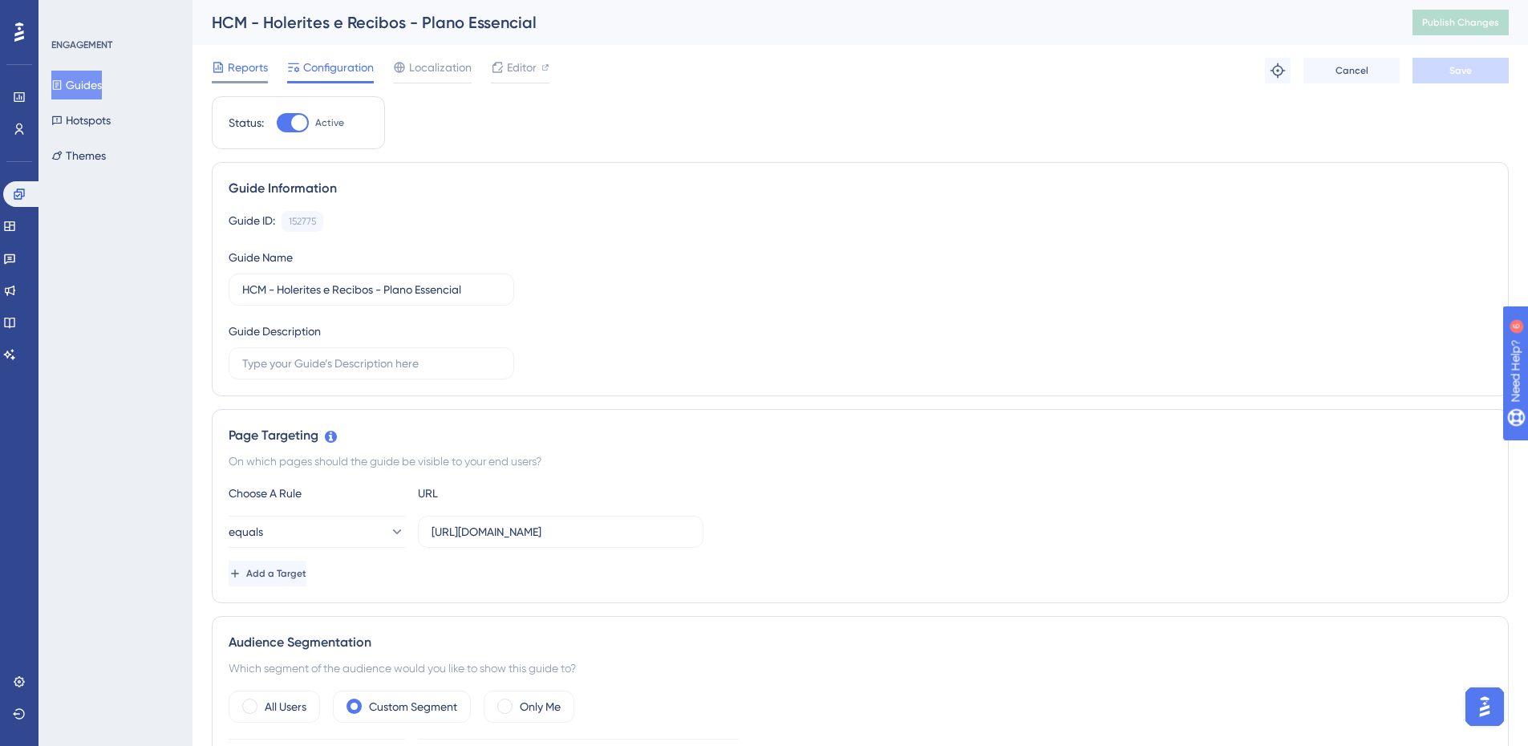
click at [235, 63] on span "Reports" at bounding box center [248, 67] width 40 height 19
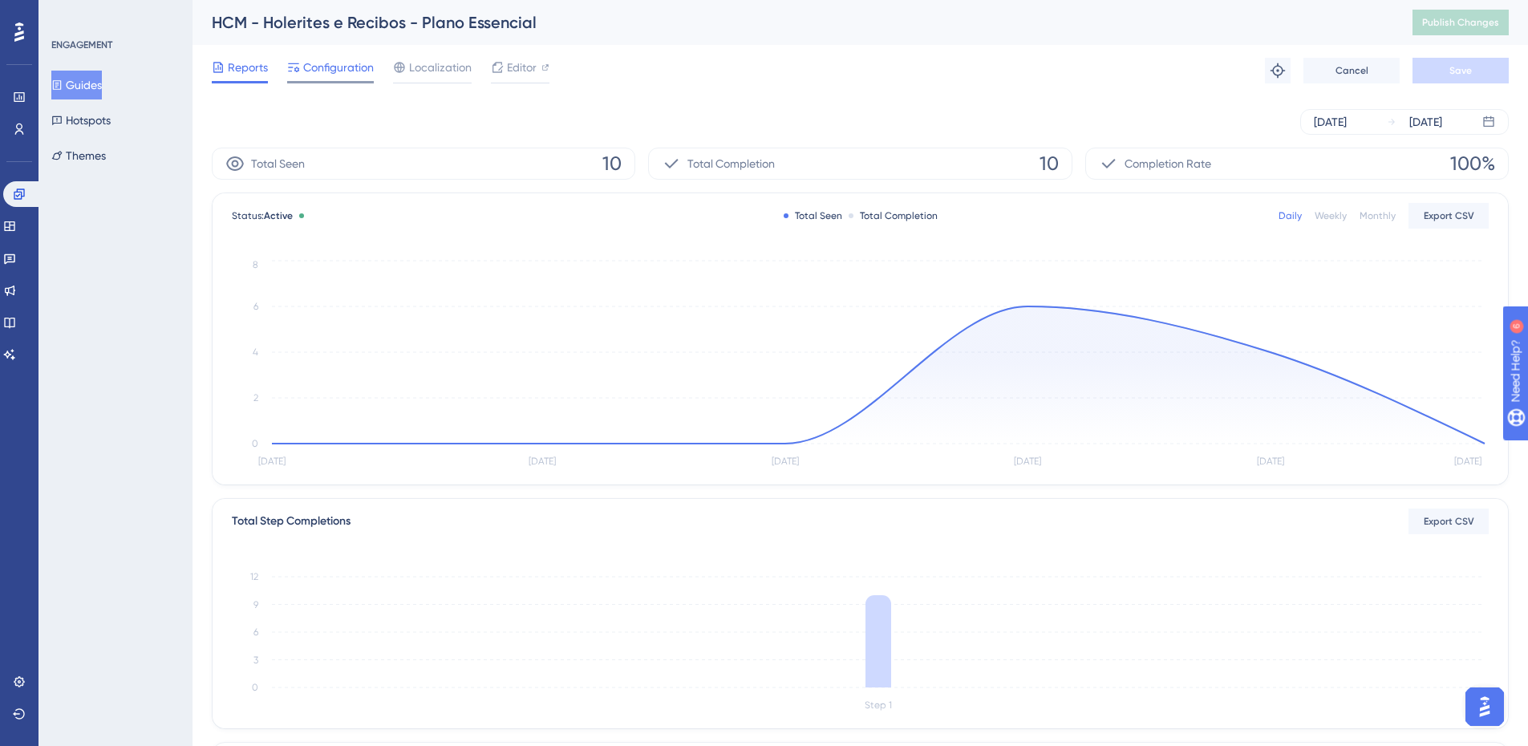
click at [317, 69] on span "Configuration" at bounding box center [338, 67] width 71 height 19
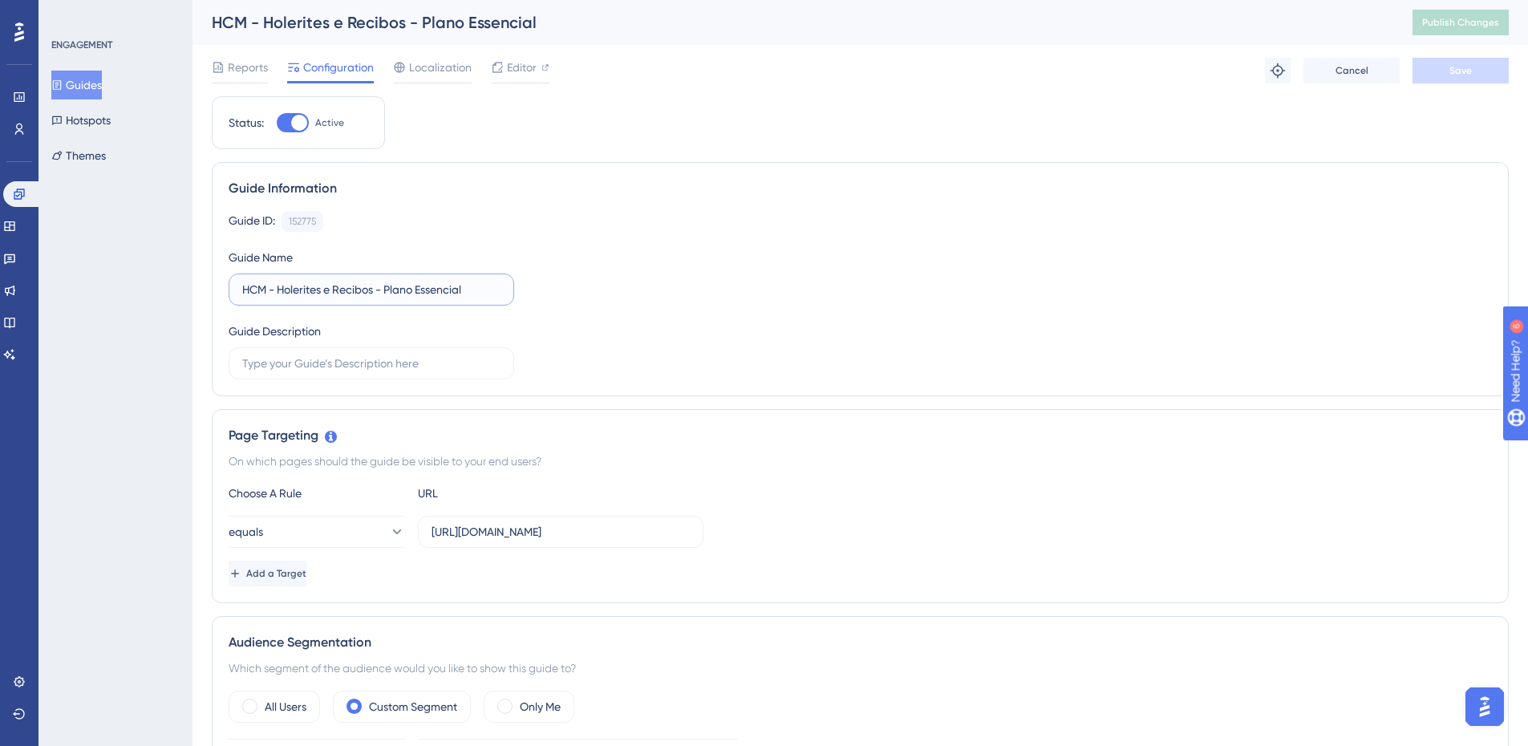
click at [423, 285] on input "HCM - Holerites e Recibos - Plano Essencial" at bounding box center [371, 290] width 258 height 18
type input "HCM - Holerites e Recibos - Plano essencial"
click at [253, 67] on span "Reports" at bounding box center [248, 67] width 40 height 19
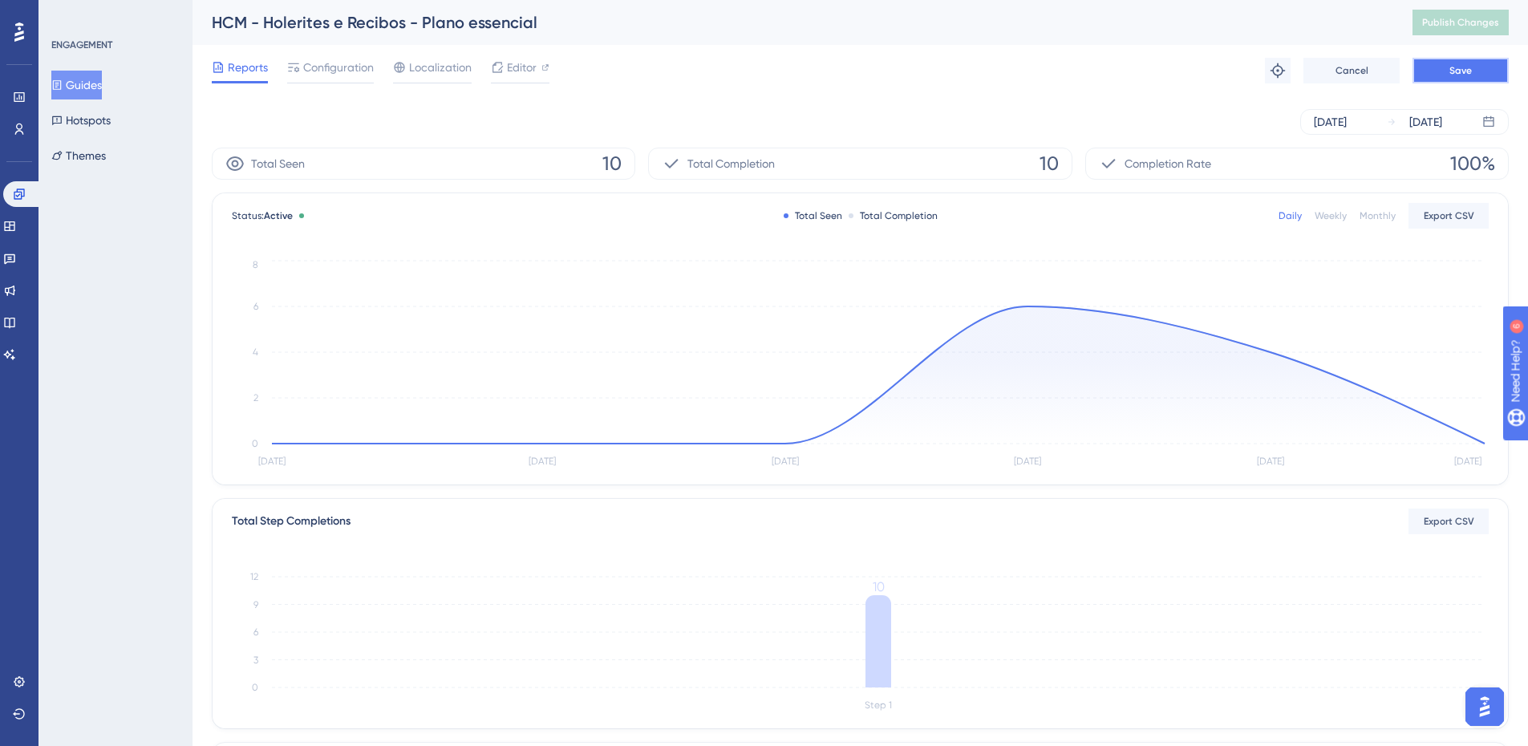
click at [1462, 60] on button "Save" at bounding box center [1460, 71] width 96 height 26
click at [1453, 24] on button "Publish Changes" at bounding box center [1460, 23] width 96 height 26
click at [91, 81] on button "Guides" at bounding box center [76, 85] width 51 height 29
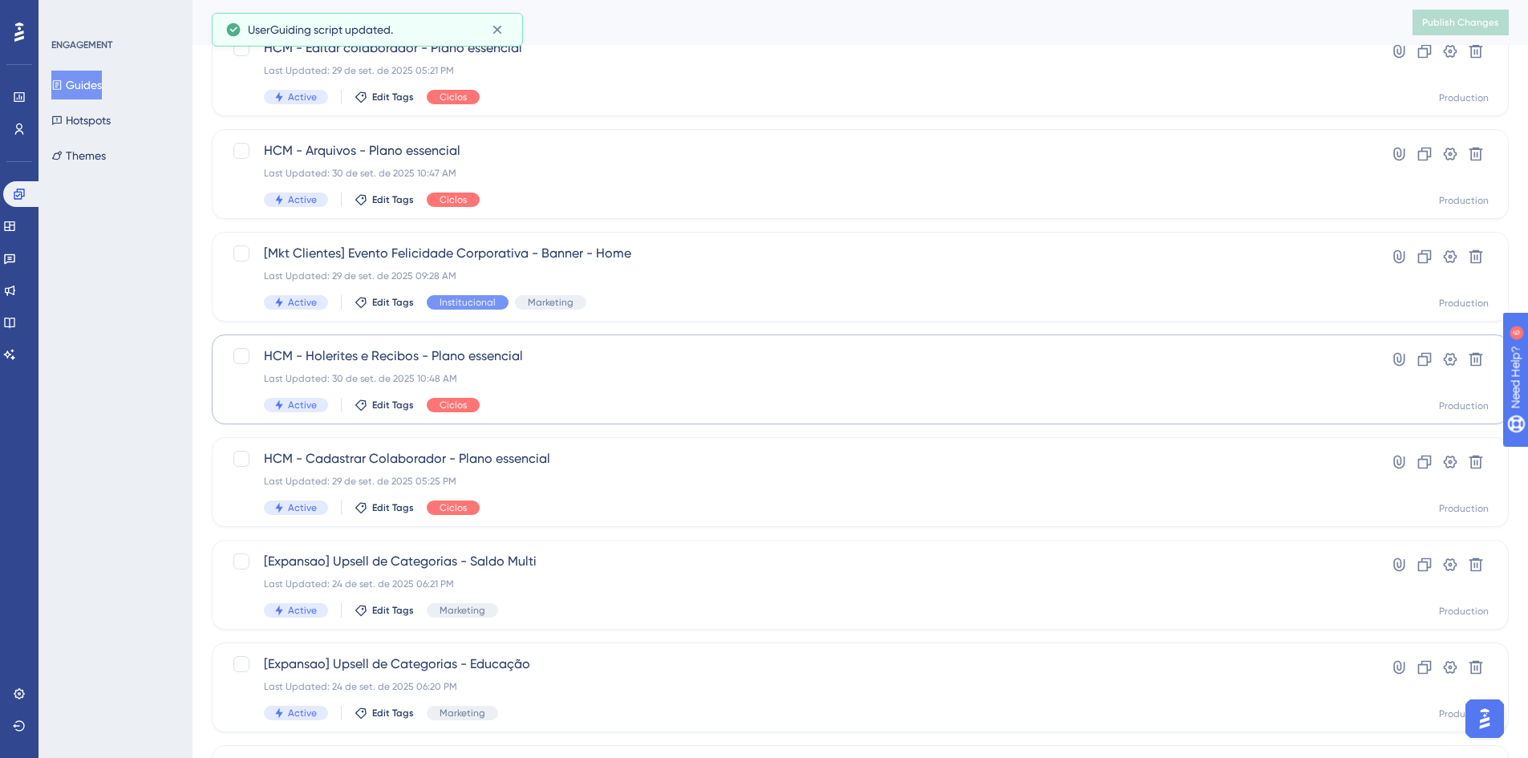
scroll to position [401, 0]
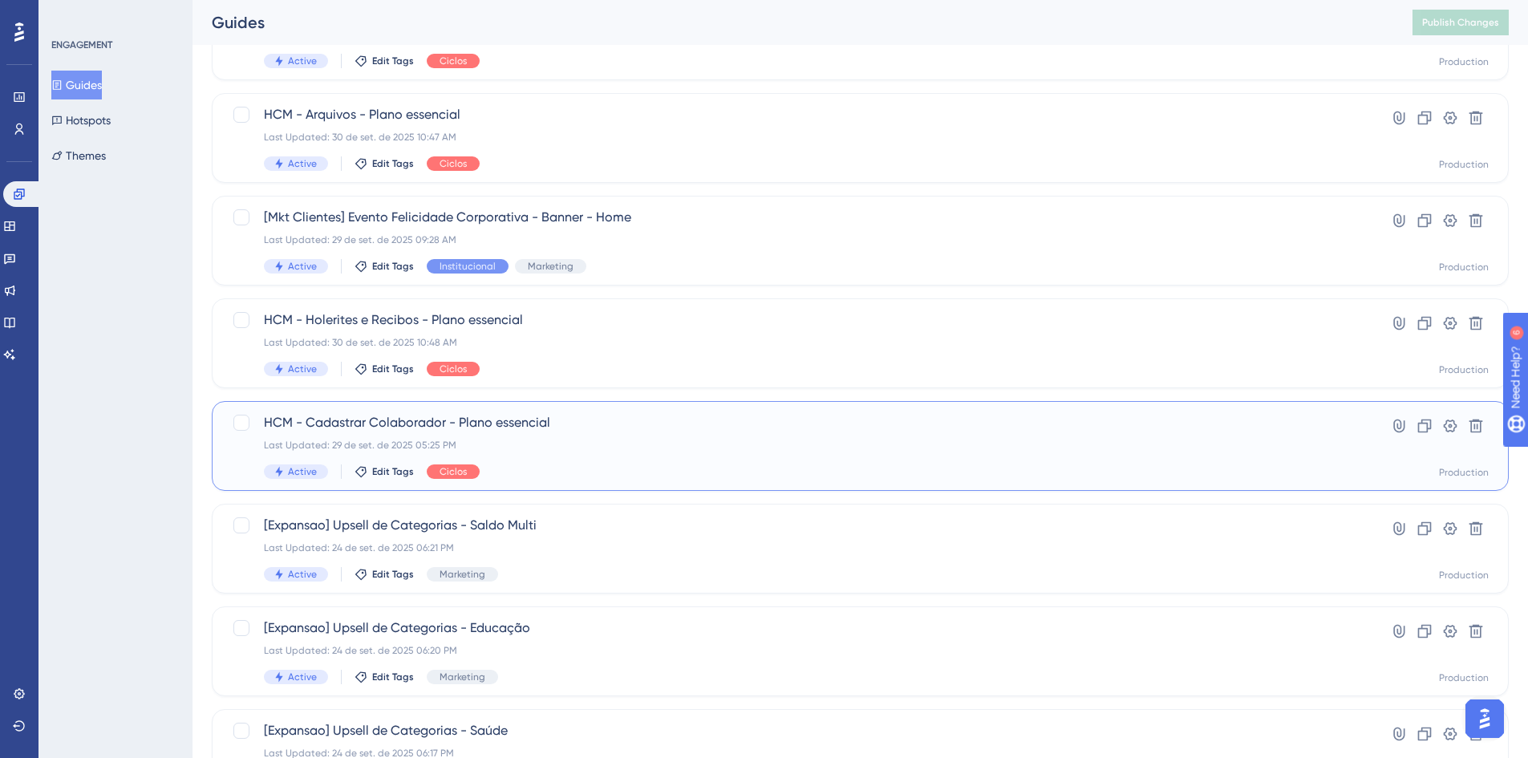
click at [538, 431] on span "HCM - Cadastrar Colaborador - Plano essencial" at bounding box center [796, 422] width 1064 height 19
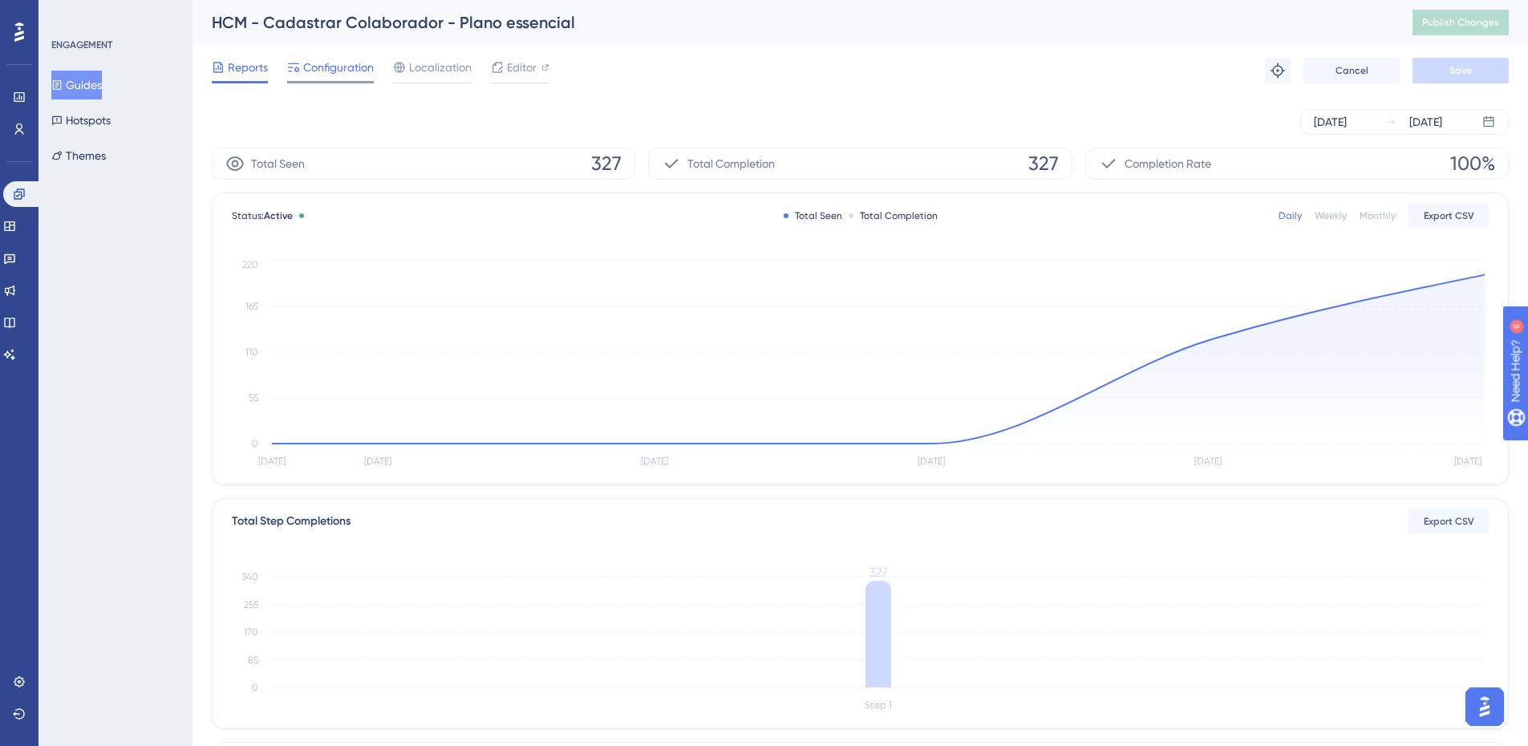
click at [341, 69] on span "Configuration" at bounding box center [338, 67] width 71 height 19
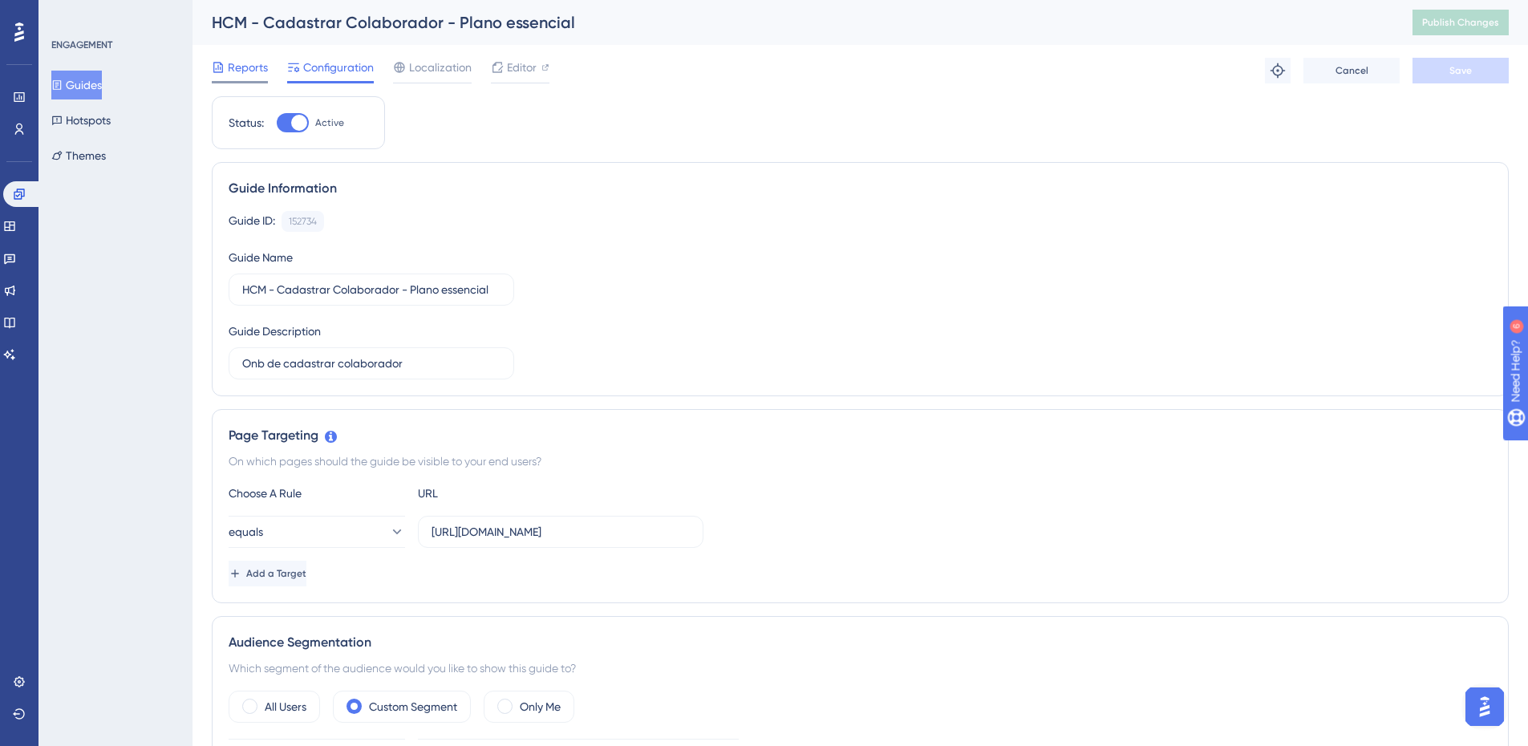
click at [246, 68] on span "Reports" at bounding box center [248, 67] width 40 height 19
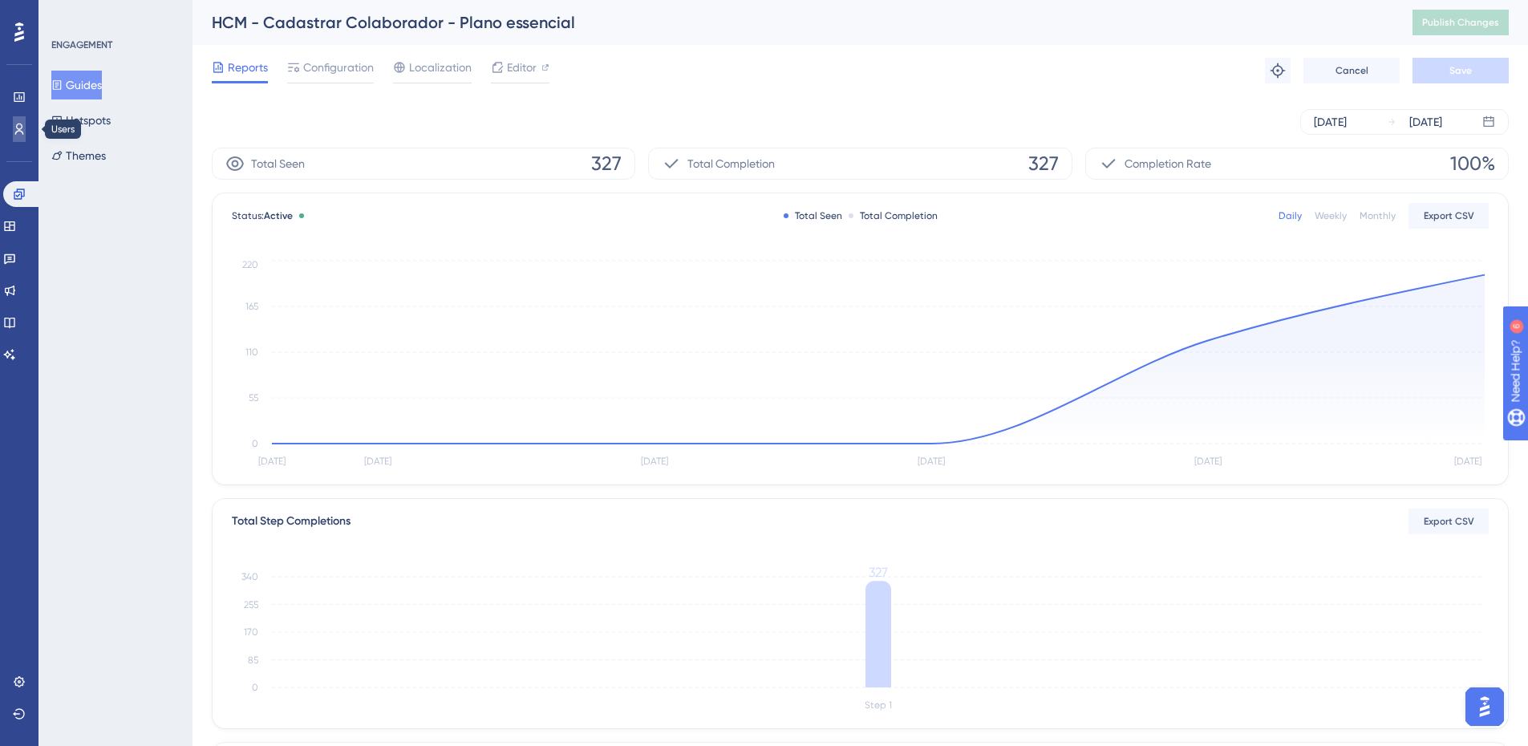
click at [14, 122] on link at bounding box center [19, 129] width 13 height 26
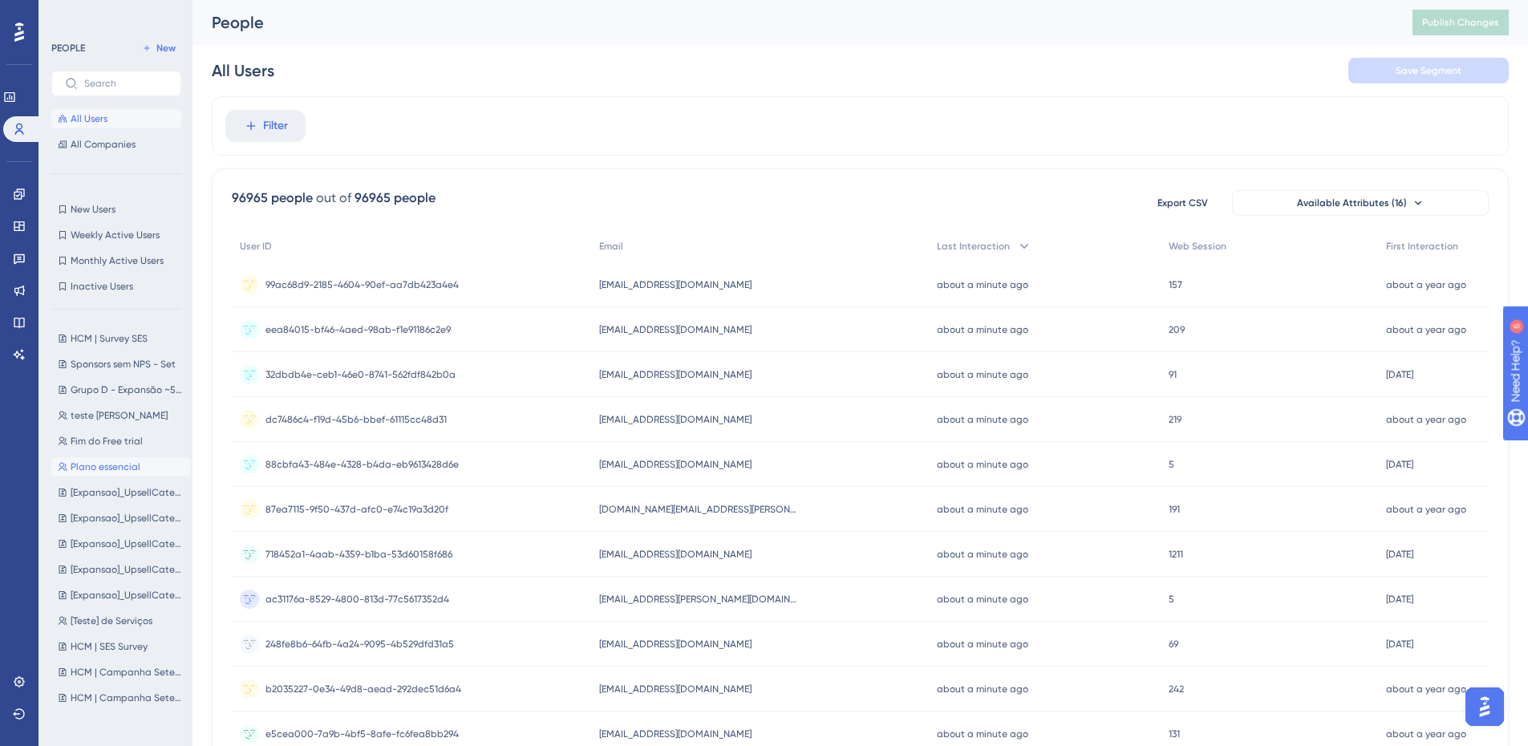
click at [127, 463] on span "Plano essencial" at bounding box center [106, 466] width 70 height 13
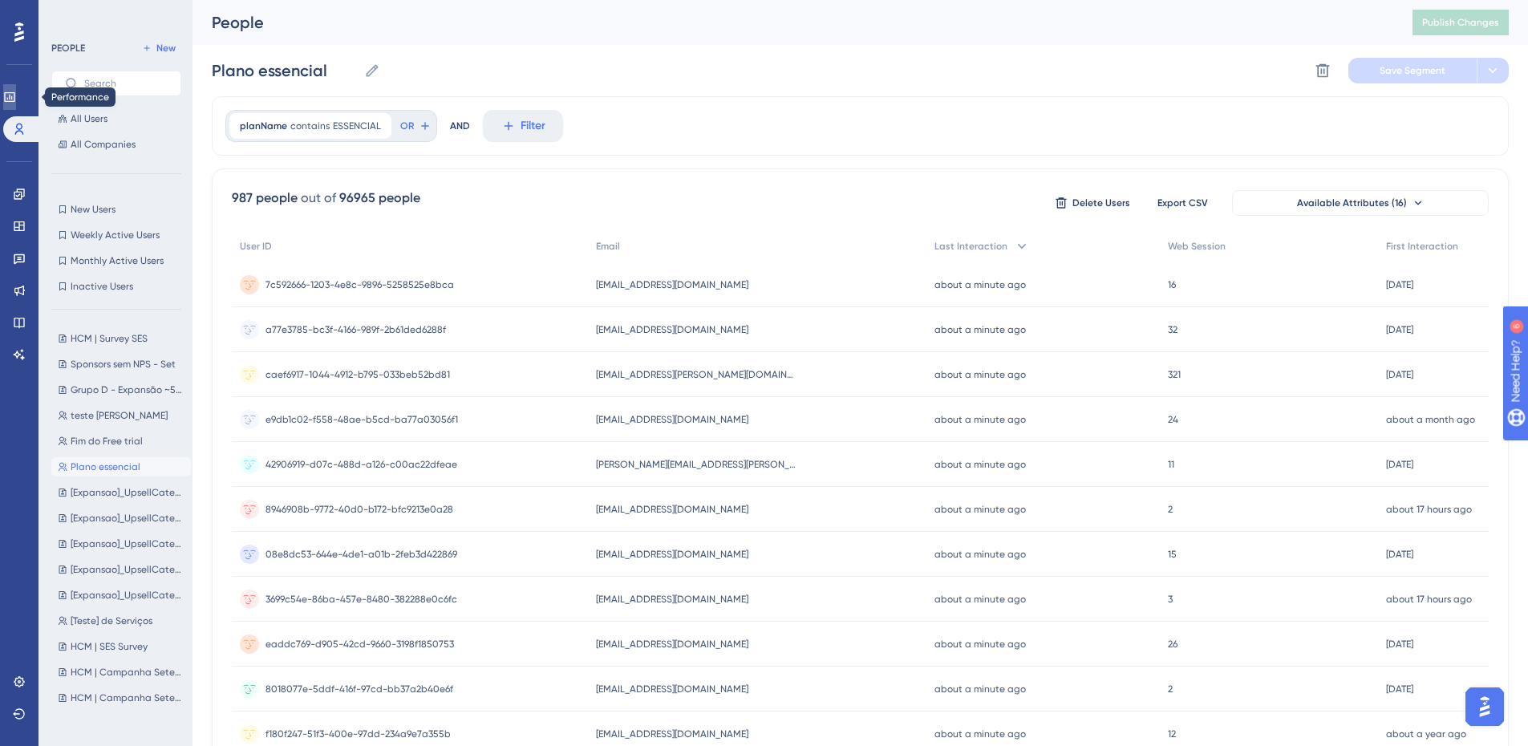
click at [16, 90] on link at bounding box center [9, 97] width 13 height 26
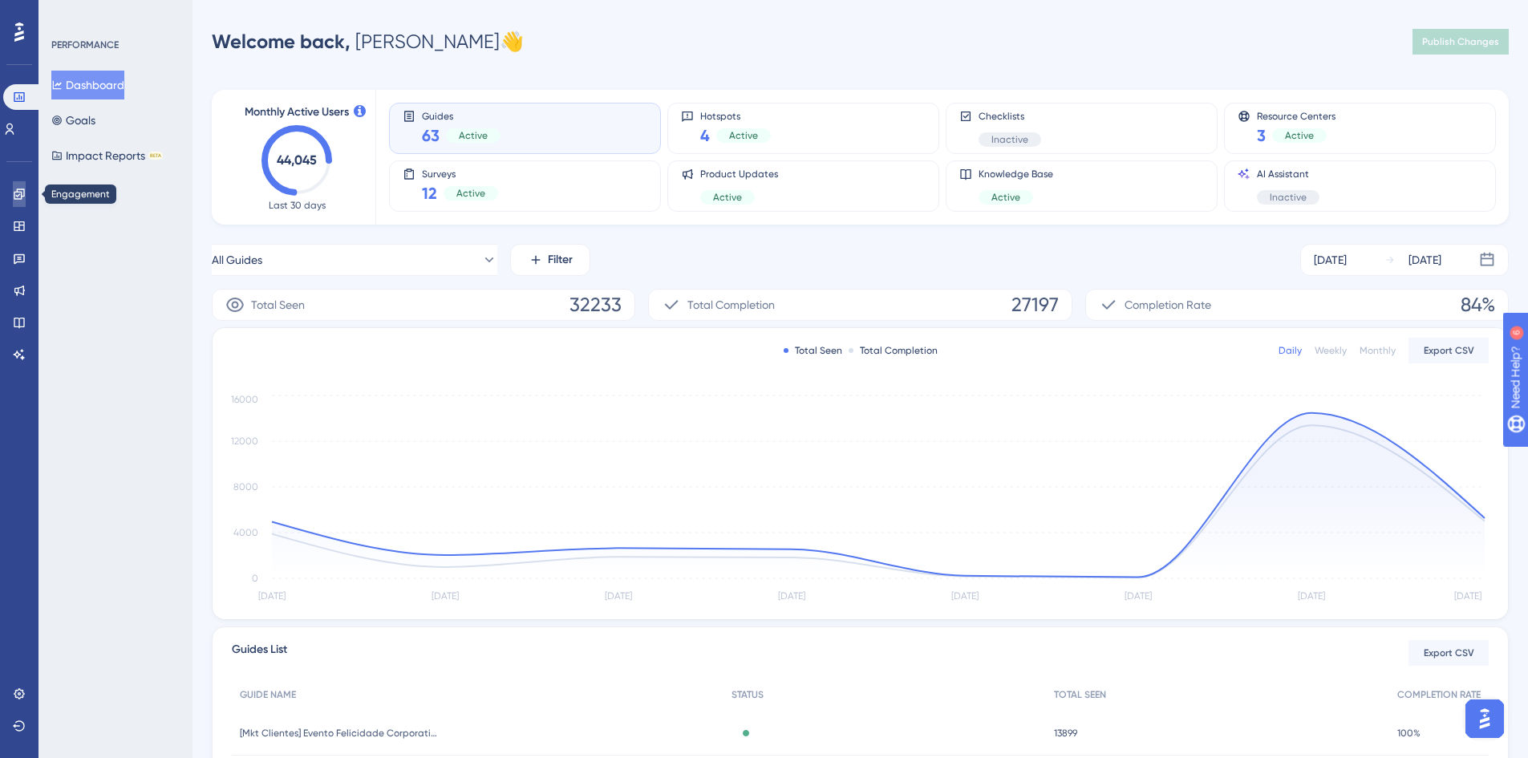
click at [21, 192] on icon at bounding box center [19, 193] width 10 height 10
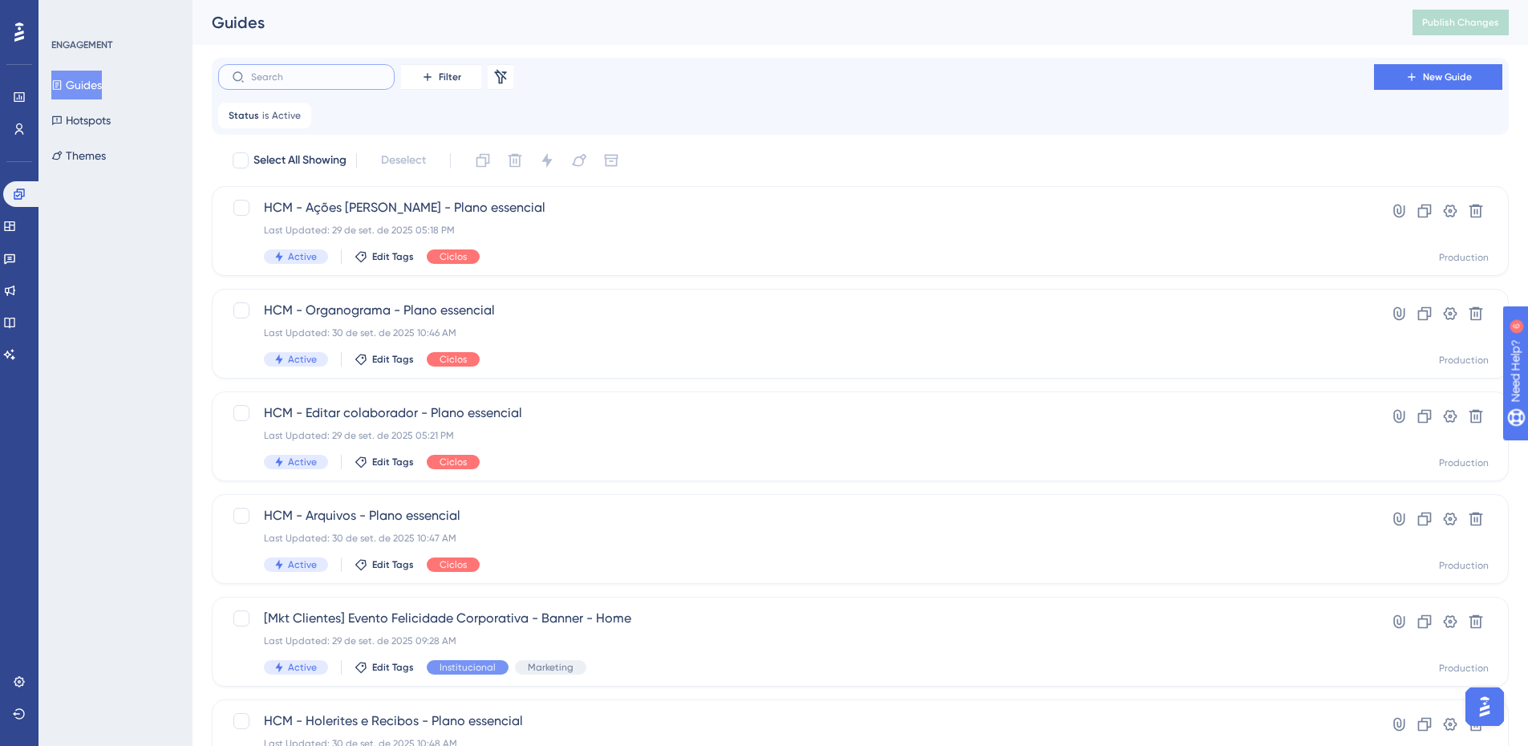
click at [321, 73] on input "text" at bounding box center [316, 76] width 130 height 11
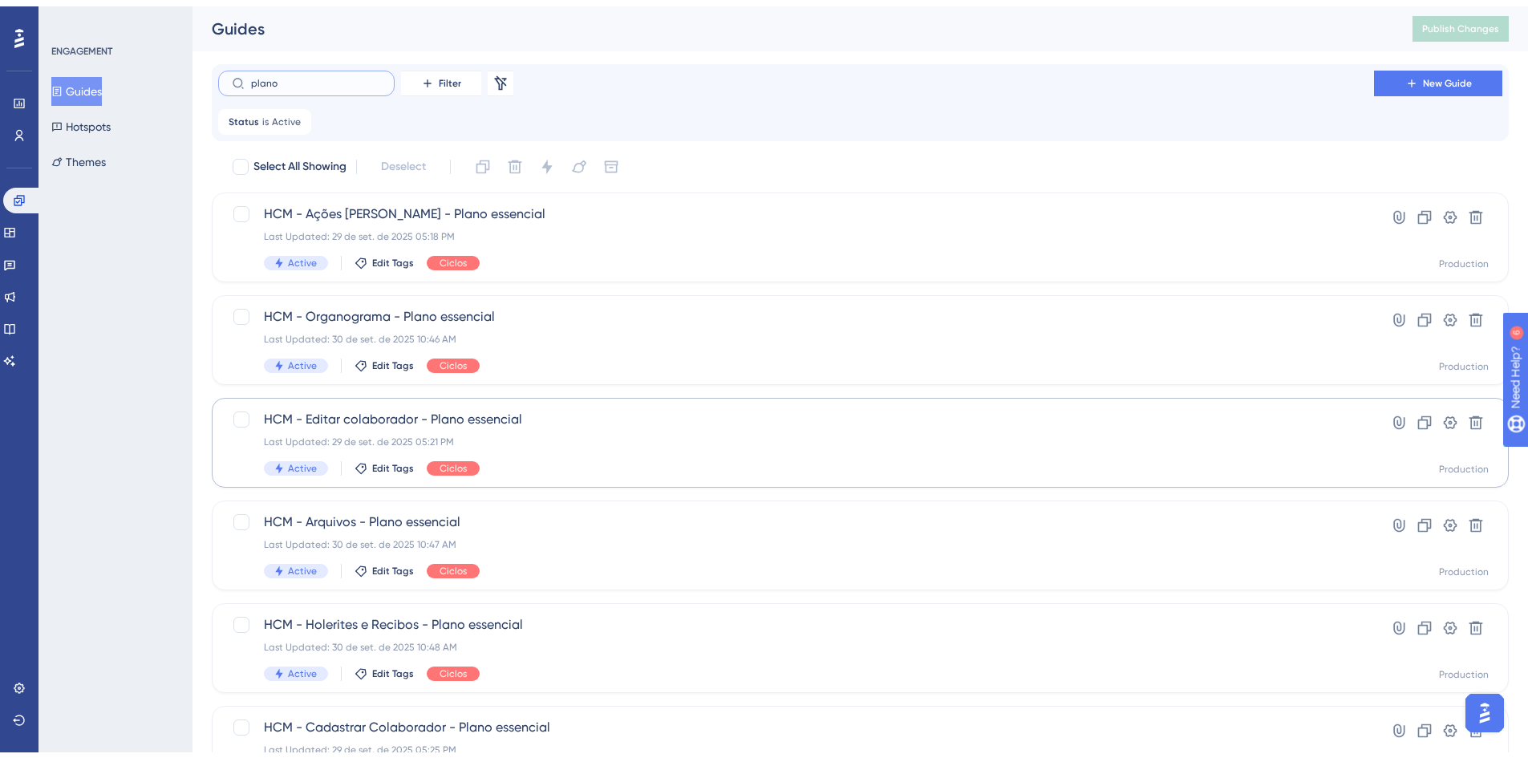
scroll to position [80, 0]
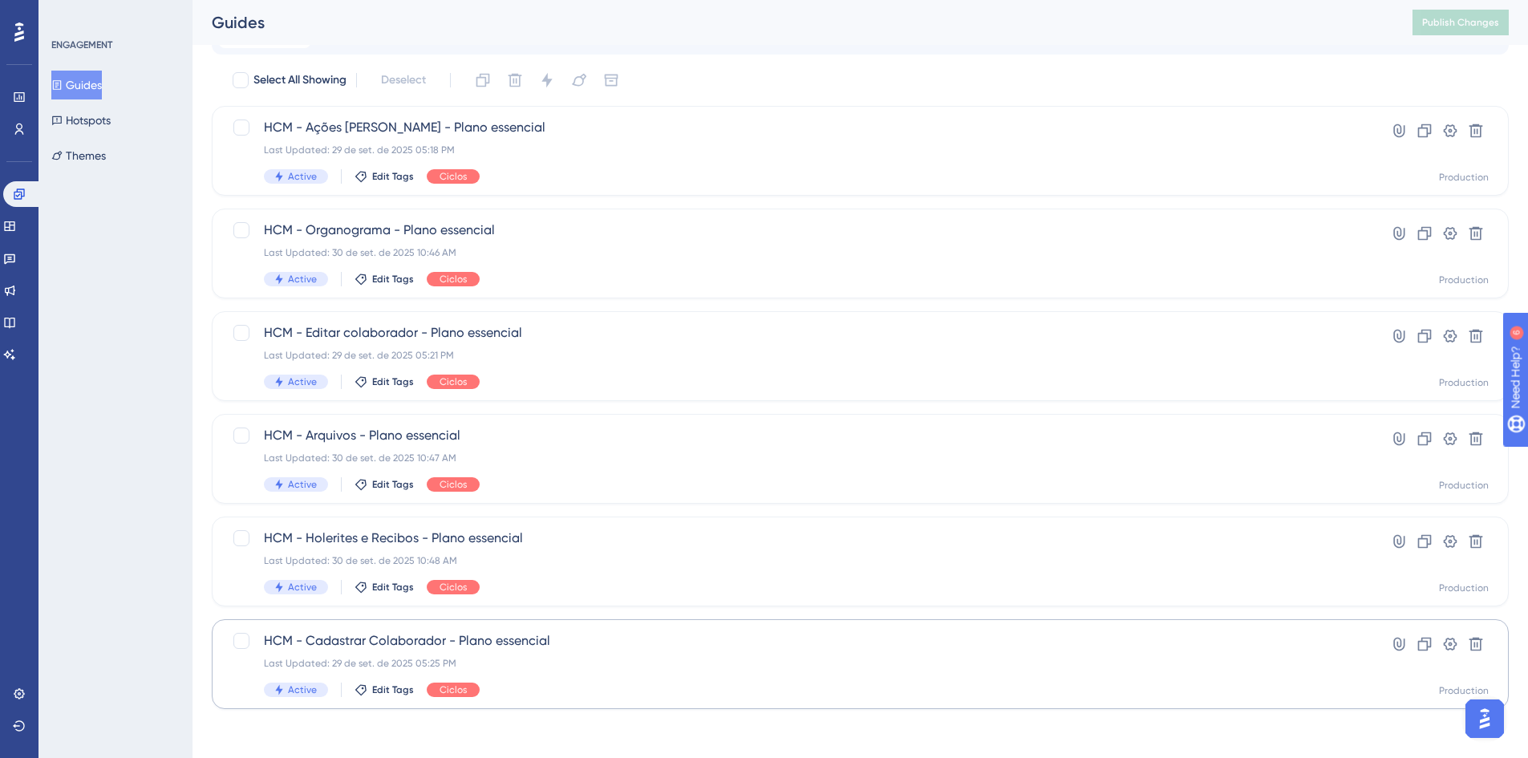
type input "plano"
click at [459, 642] on span "HCM - Cadastrar Colaborador - Plano essencial" at bounding box center [796, 640] width 1064 height 19
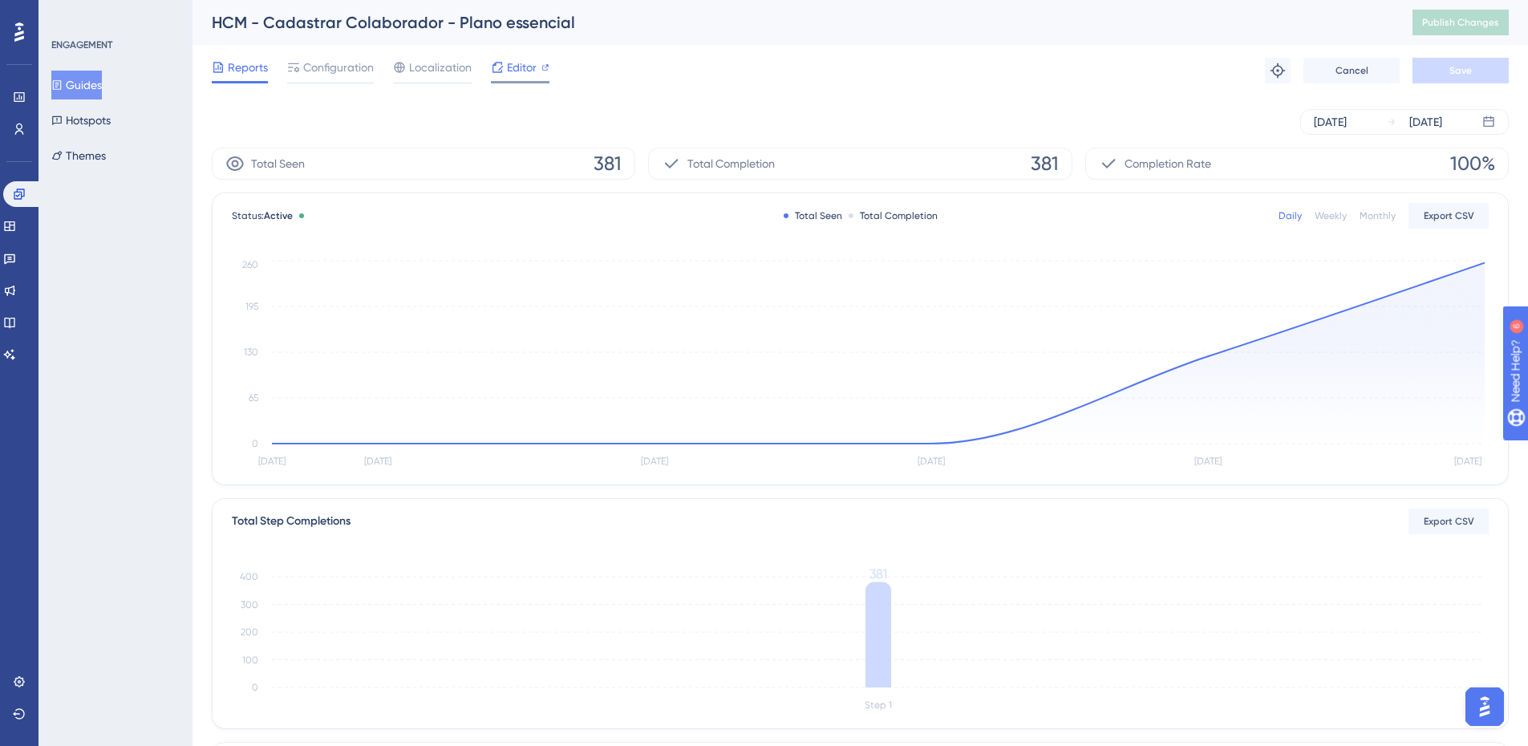
click at [535, 63] on span "Editor" at bounding box center [522, 67] width 30 height 19
